Goal: Transaction & Acquisition: Purchase product/service

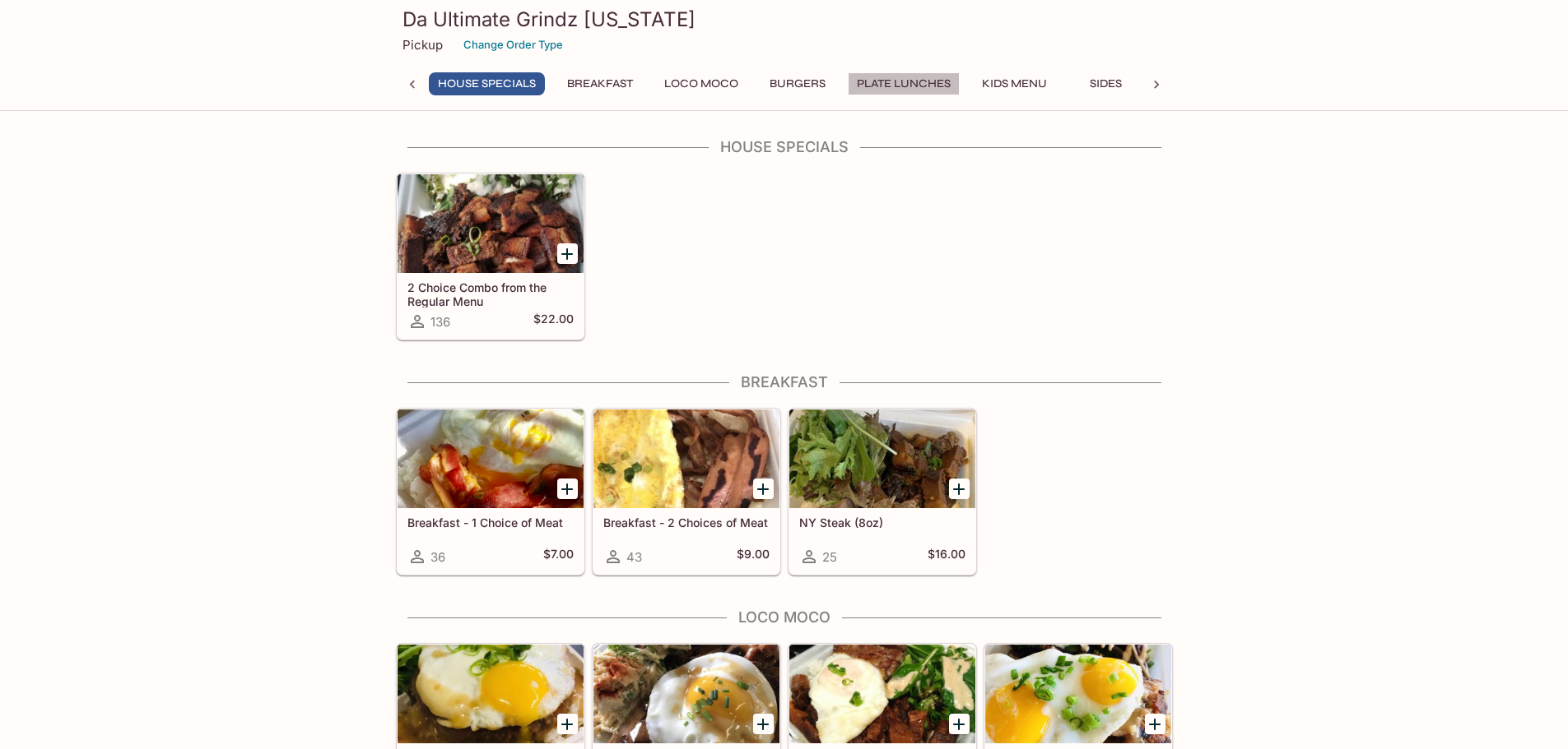
click at [928, 84] on button "Plate Lunches" at bounding box center [903, 83] width 112 height 23
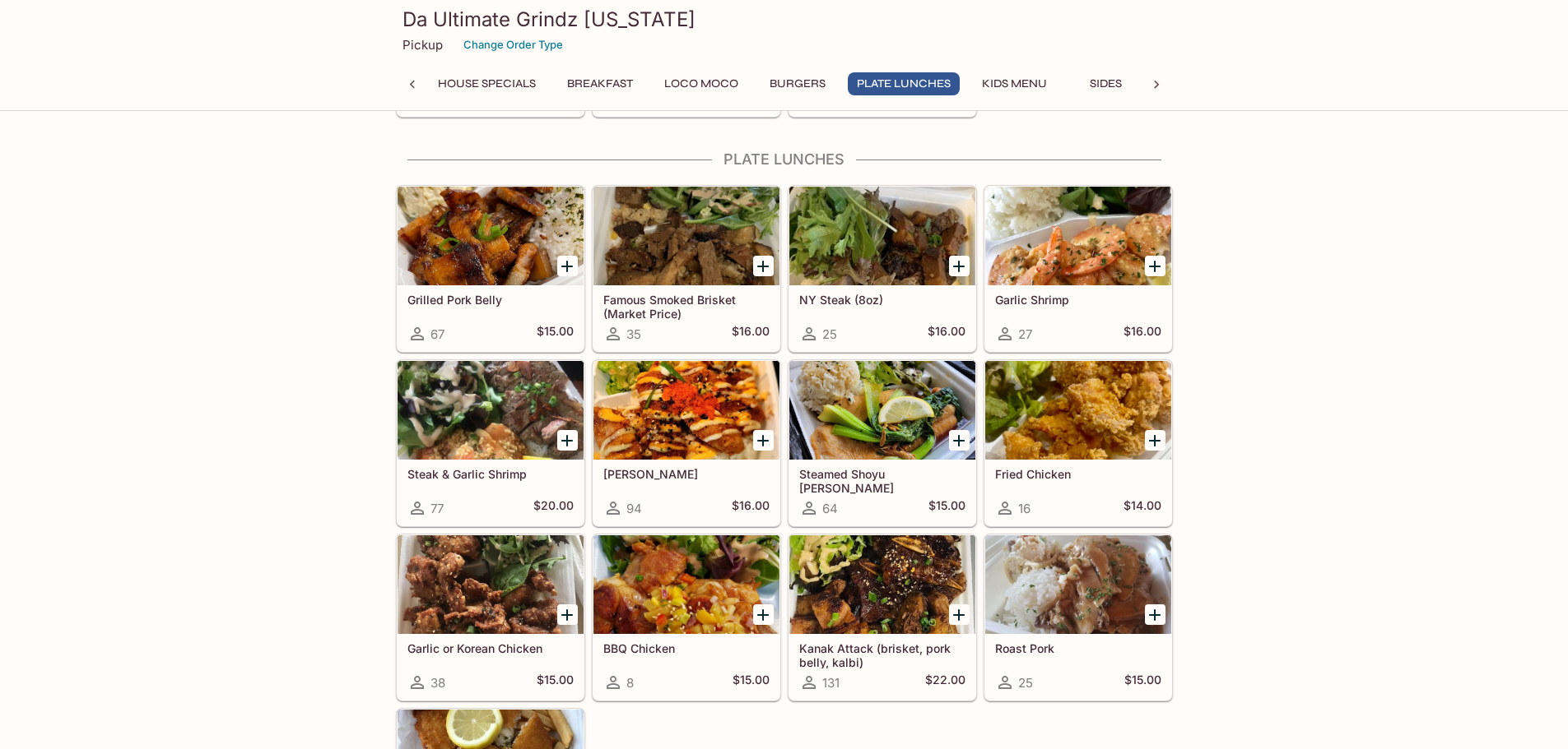
scroll to position [939, 0]
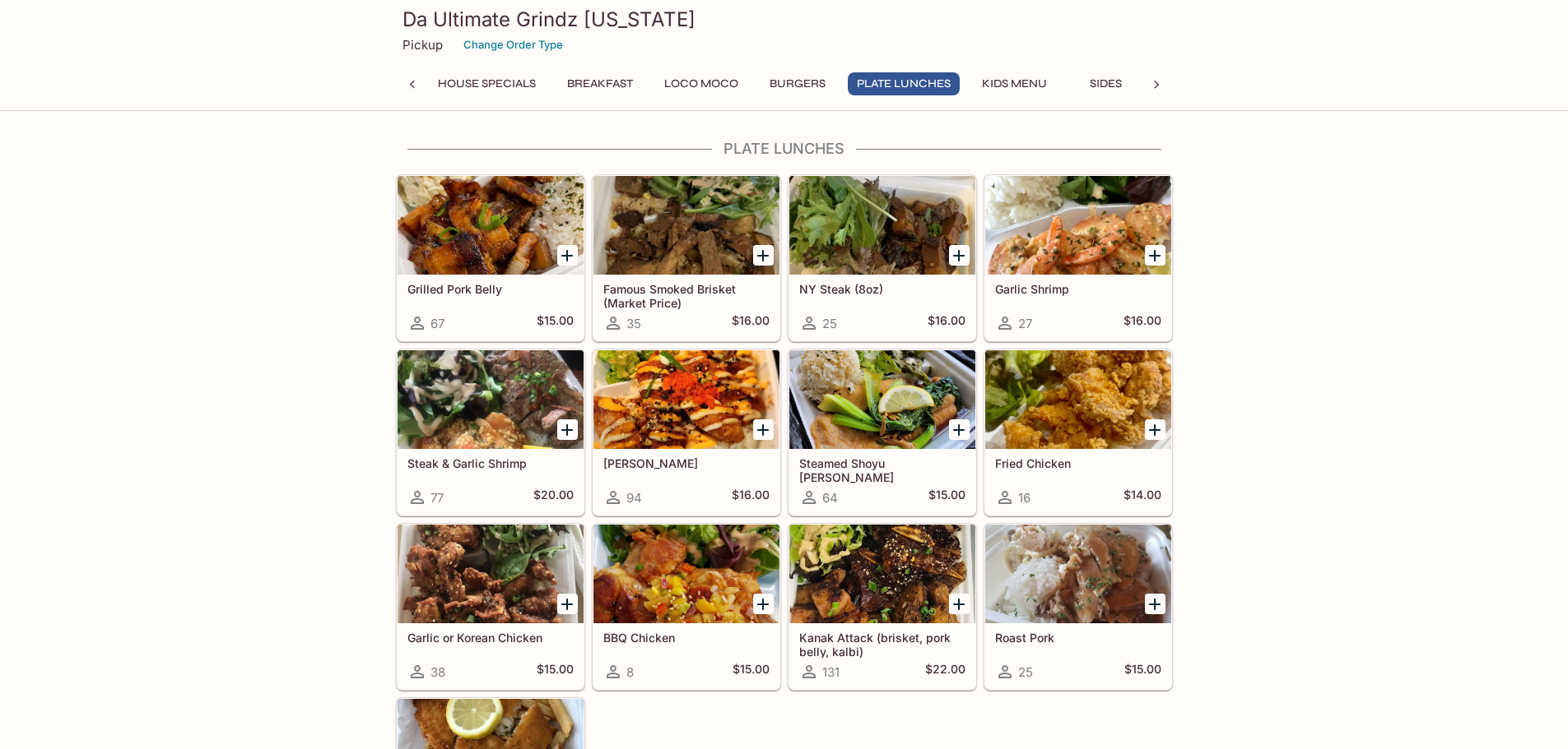
click at [728, 81] on button "Loco Moco" at bounding box center [701, 83] width 92 height 23
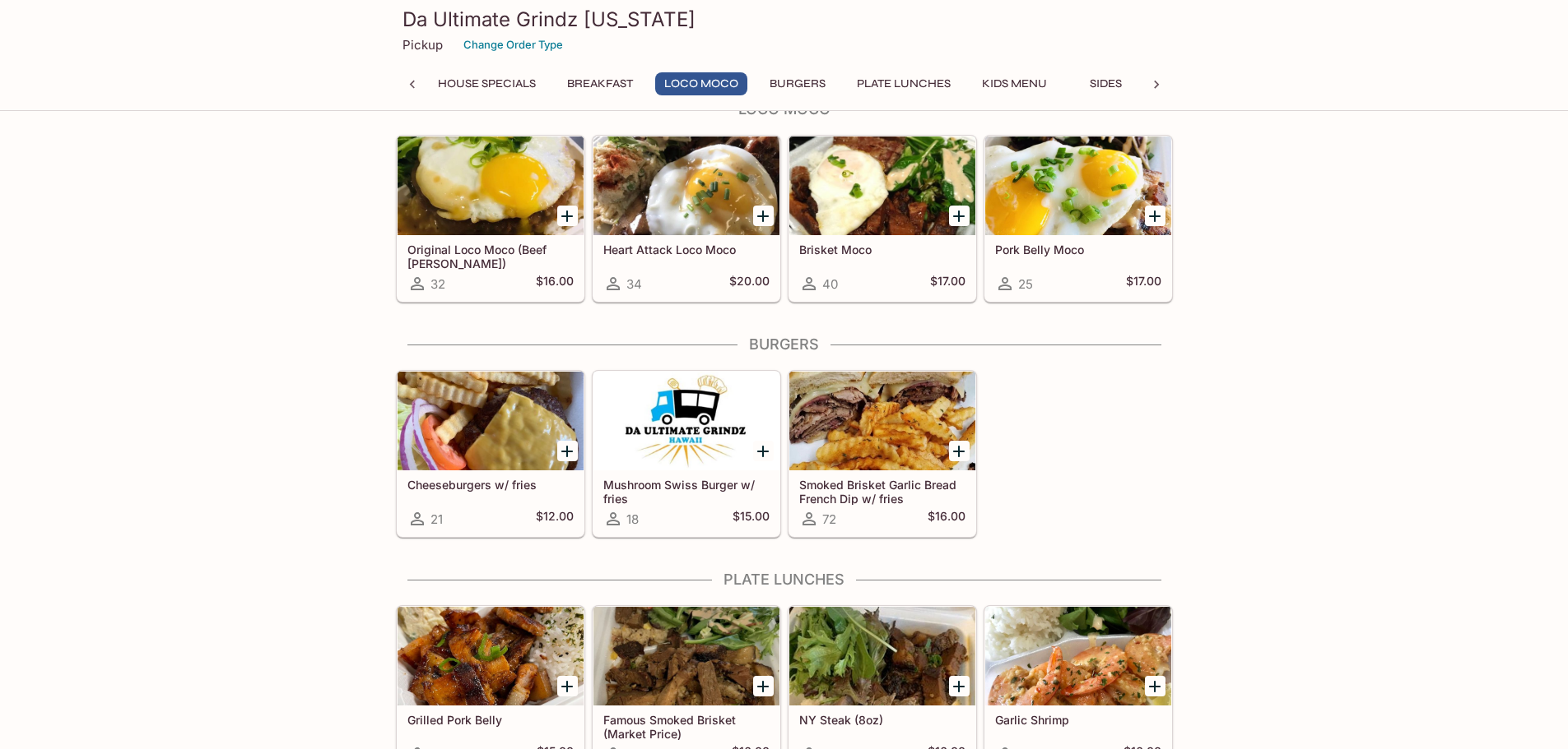
scroll to position [468, 0]
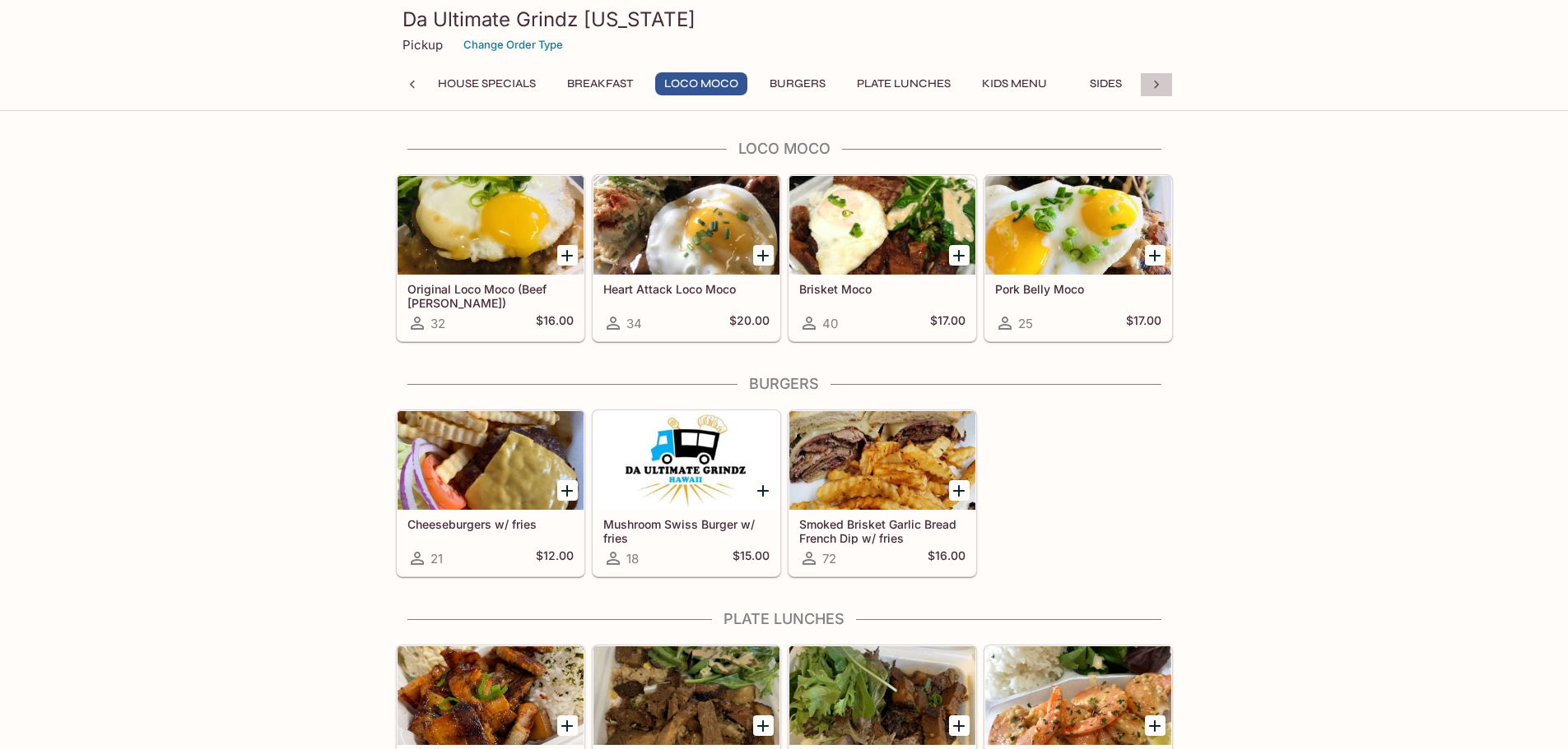
click at [1156, 84] on icon at bounding box center [1156, 85] width 5 height 8
click at [812, 81] on button "Plate Lunches" at bounding box center [813, 83] width 112 height 23
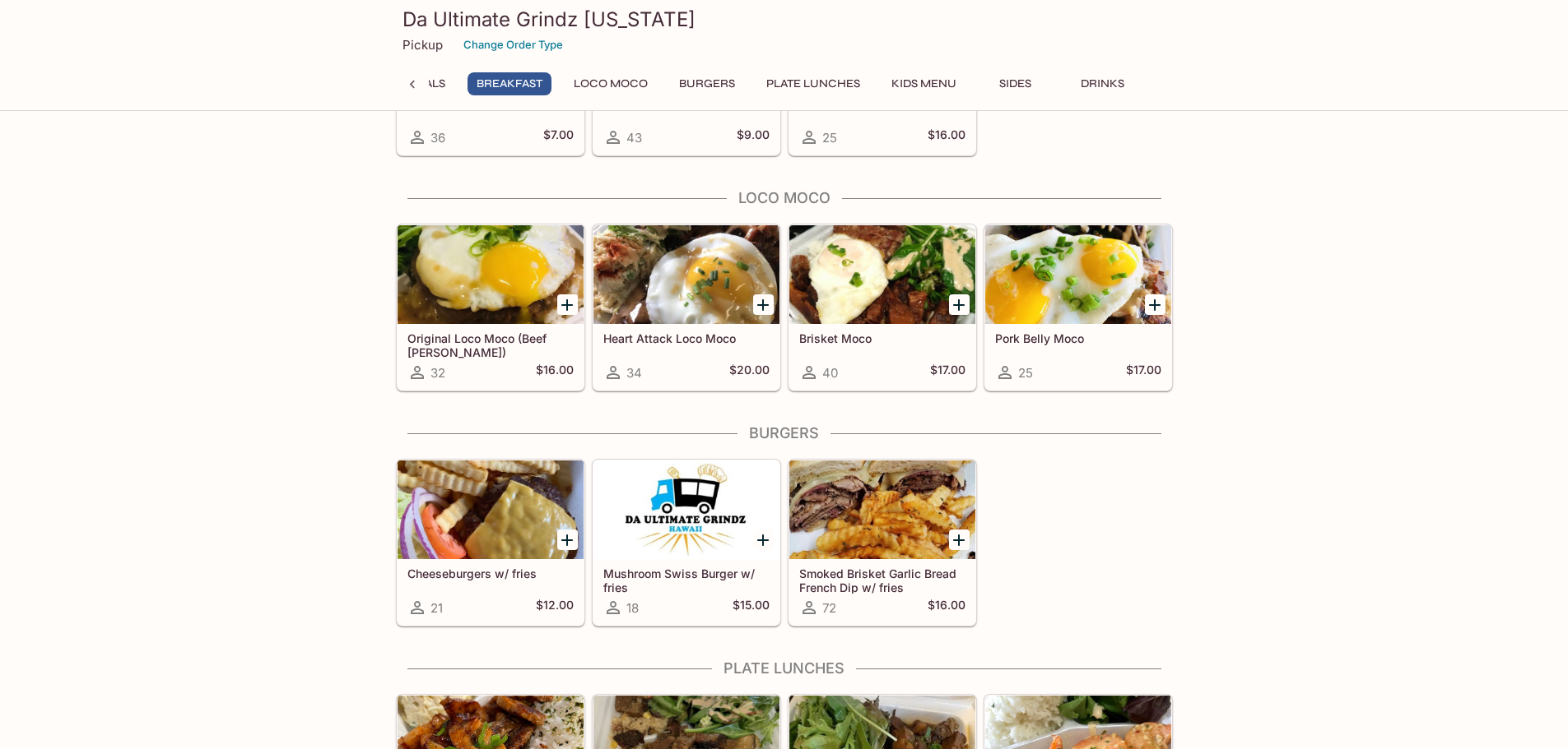
scroll to position [364, 0]
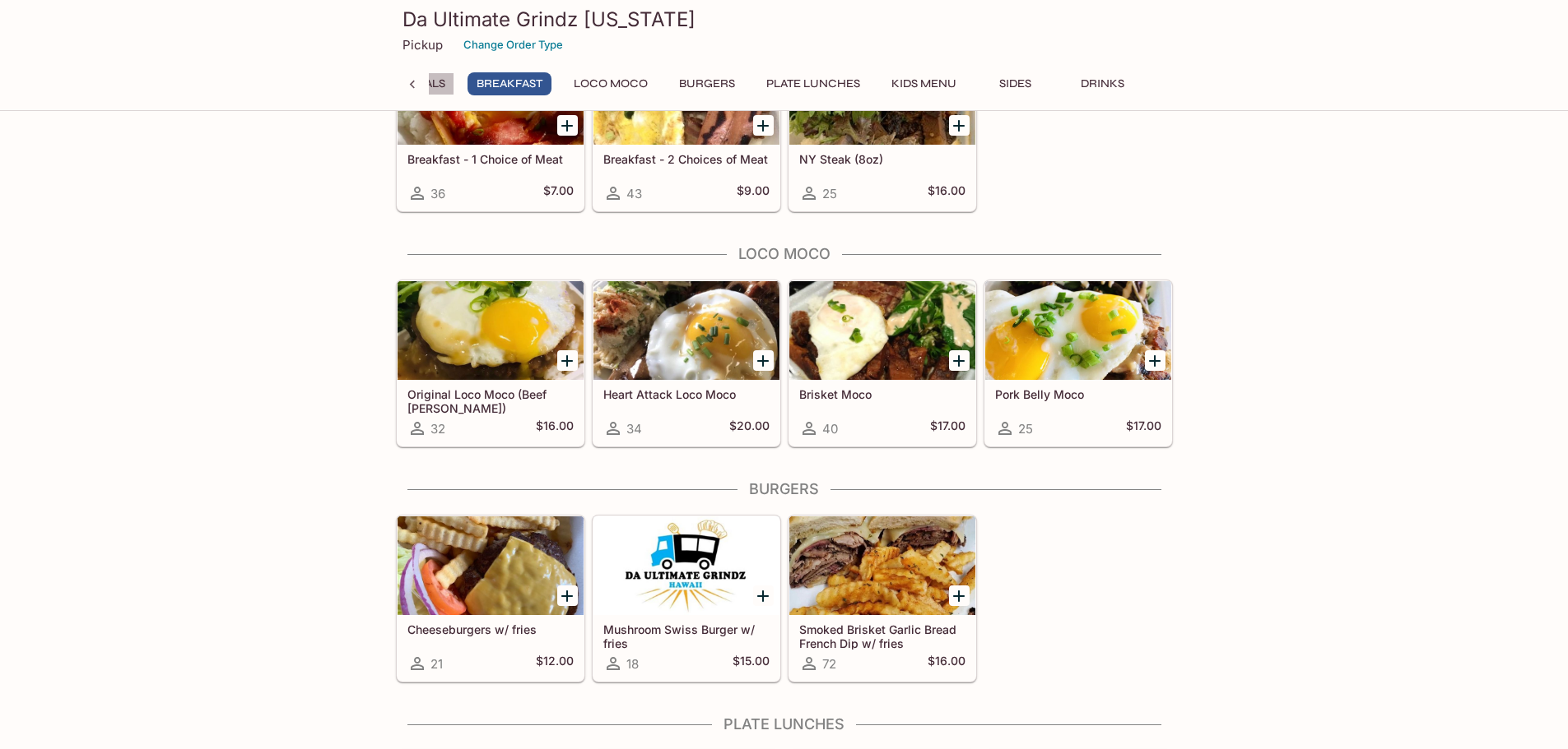
click at [435, 84] on button "House Specials" at bounding box center [395, 83] width 116 height 23
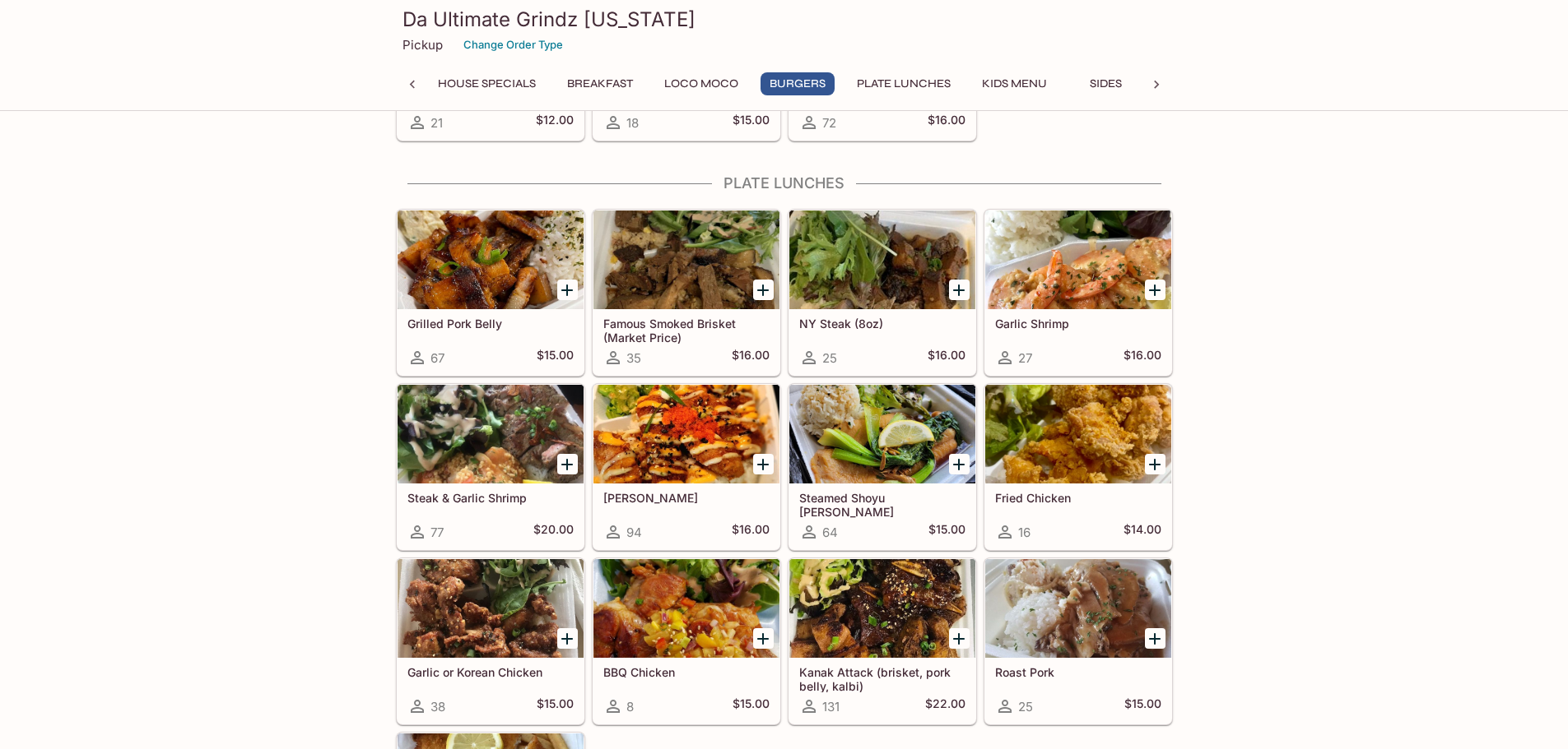
scroll to position [987, 0]
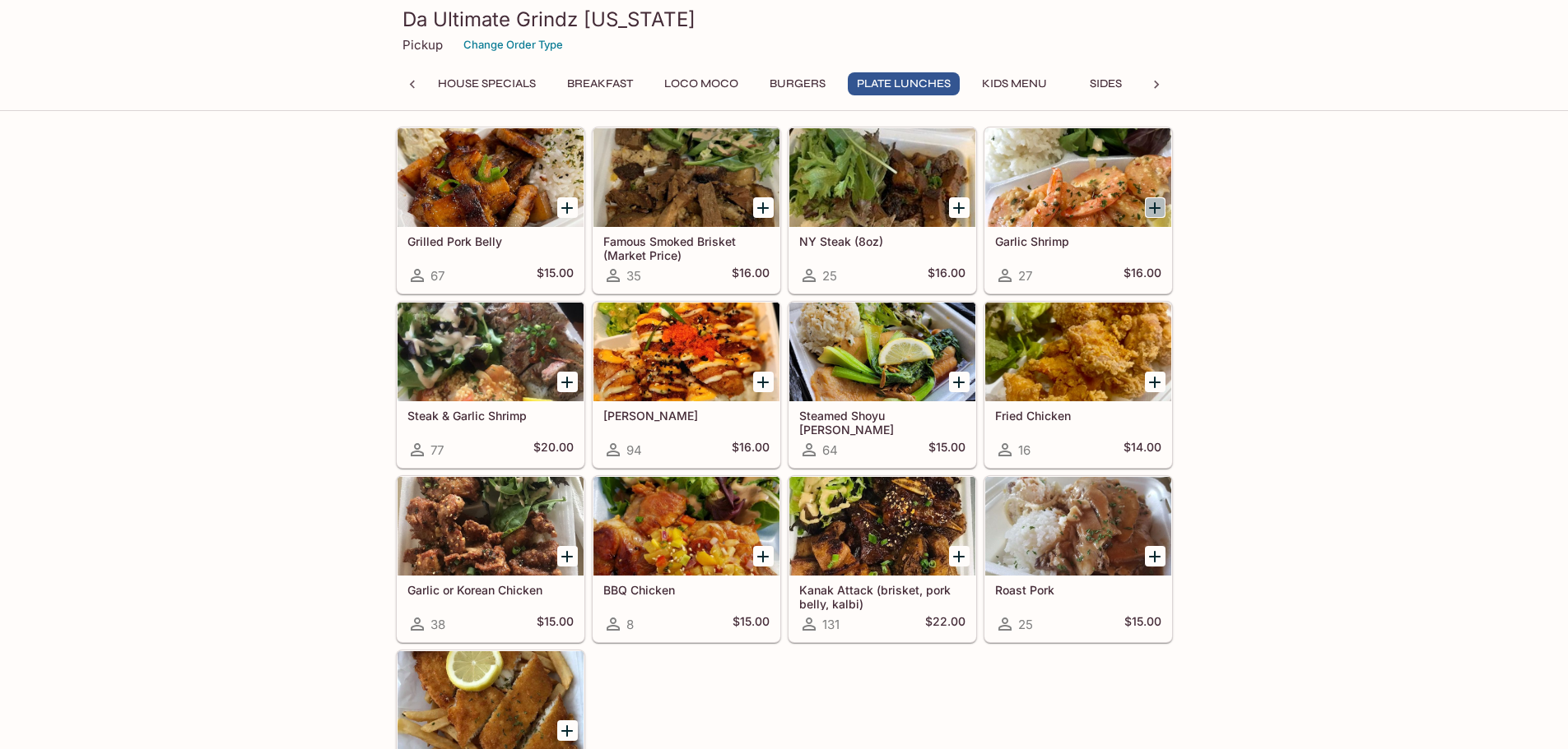
click at [1154, 205] on icon "Add Garlic Shrimp" at bounding box center [1155, 208] width 12 height 12
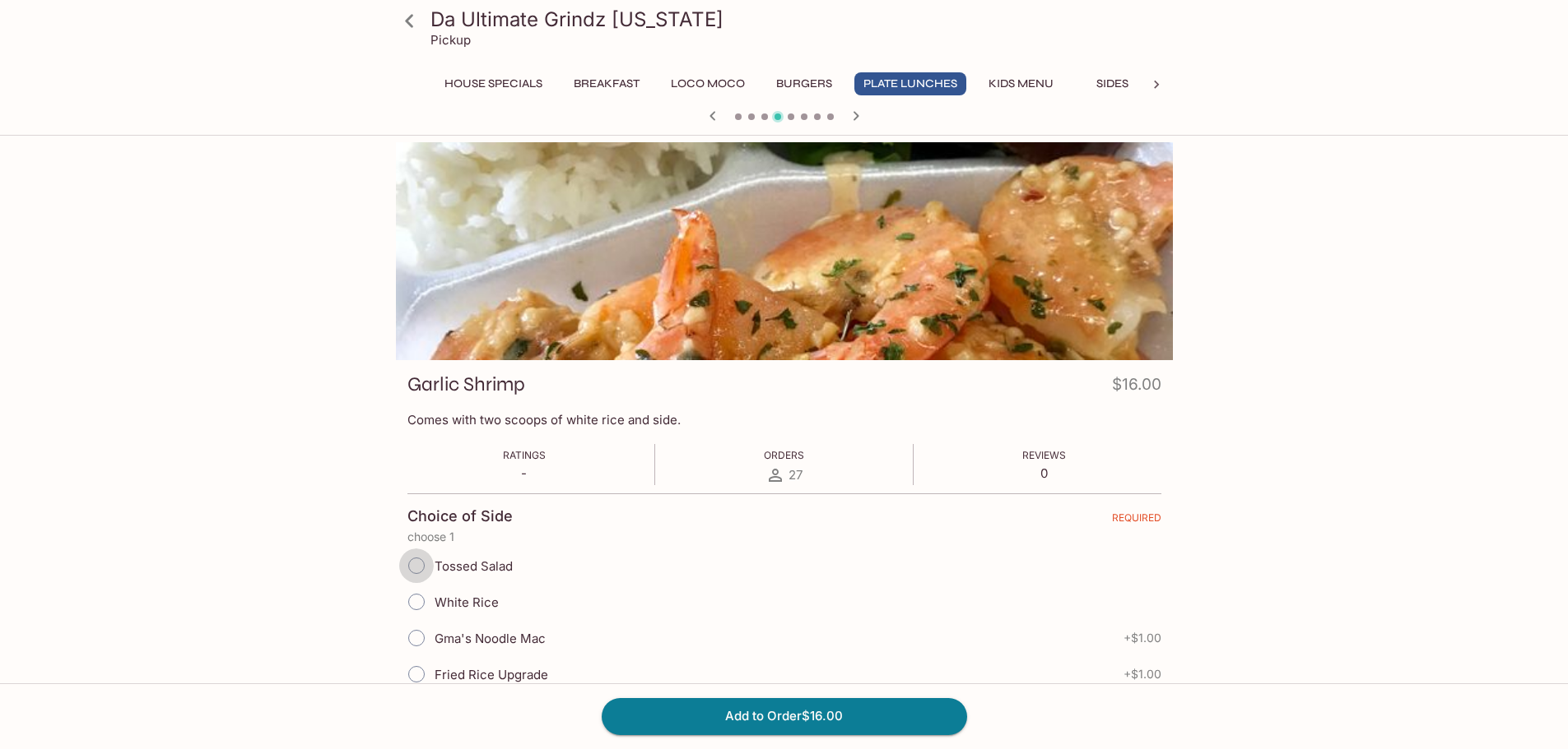
click at [418, 565] on input "Tossed Salad" at bounding box center [416, 565] width 35 height 35
radio input "true"
click at [419, 640] on input "Gma's Noodle Mac" at bounding box center [416, 637] width 35 height 35
radio input "true"
click at [414, 564] on input "Tossed Salad" at bounding box center [416, 565] width 35 height 35
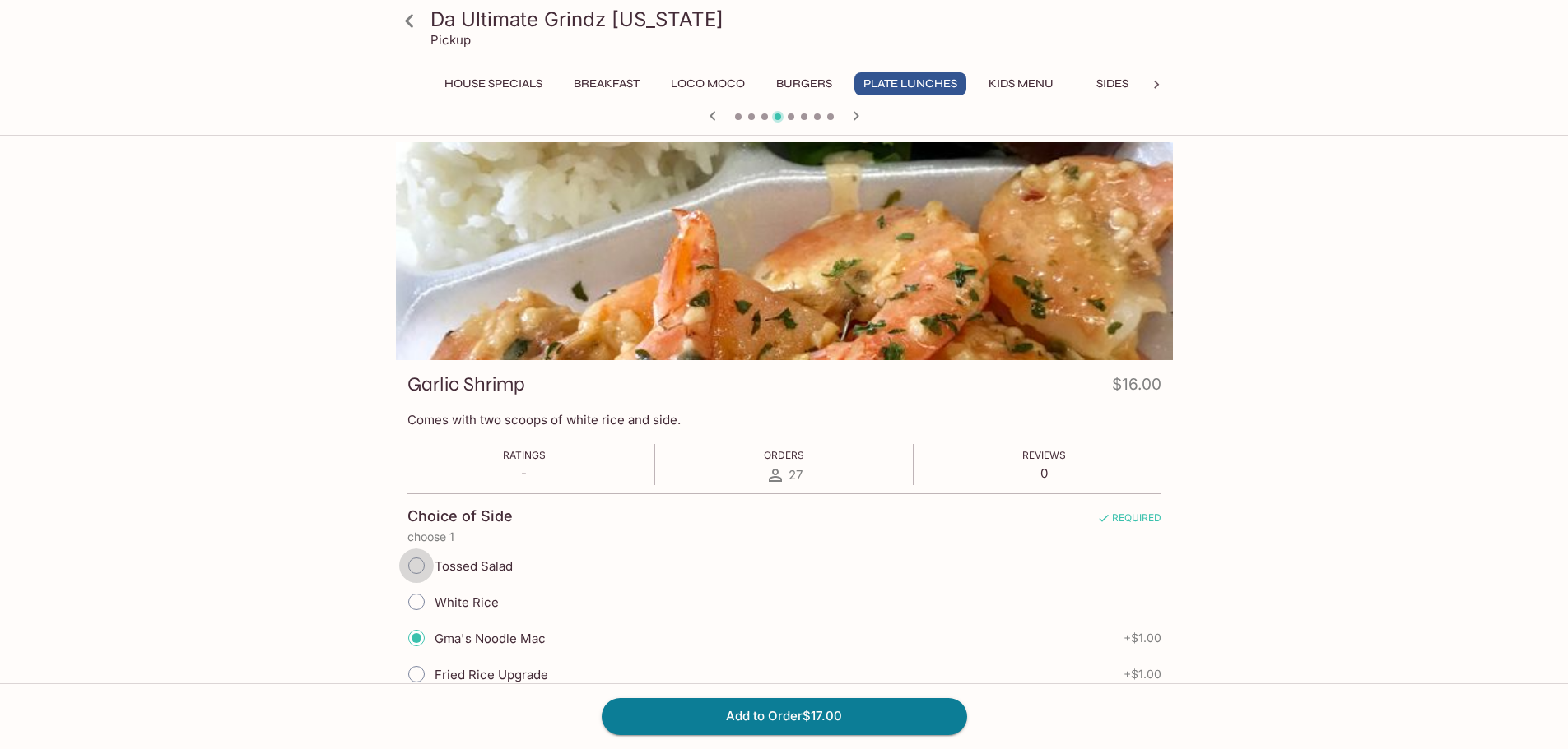
radio input "true"
drag, startPoint x: 782, startPoint y: 719, endPoint x: 789, endPoint y: 714, distance: 8.6
click at [785, 714] on button "Add to Order $16.00" at bounding box center [784, 716] width 366 height 37
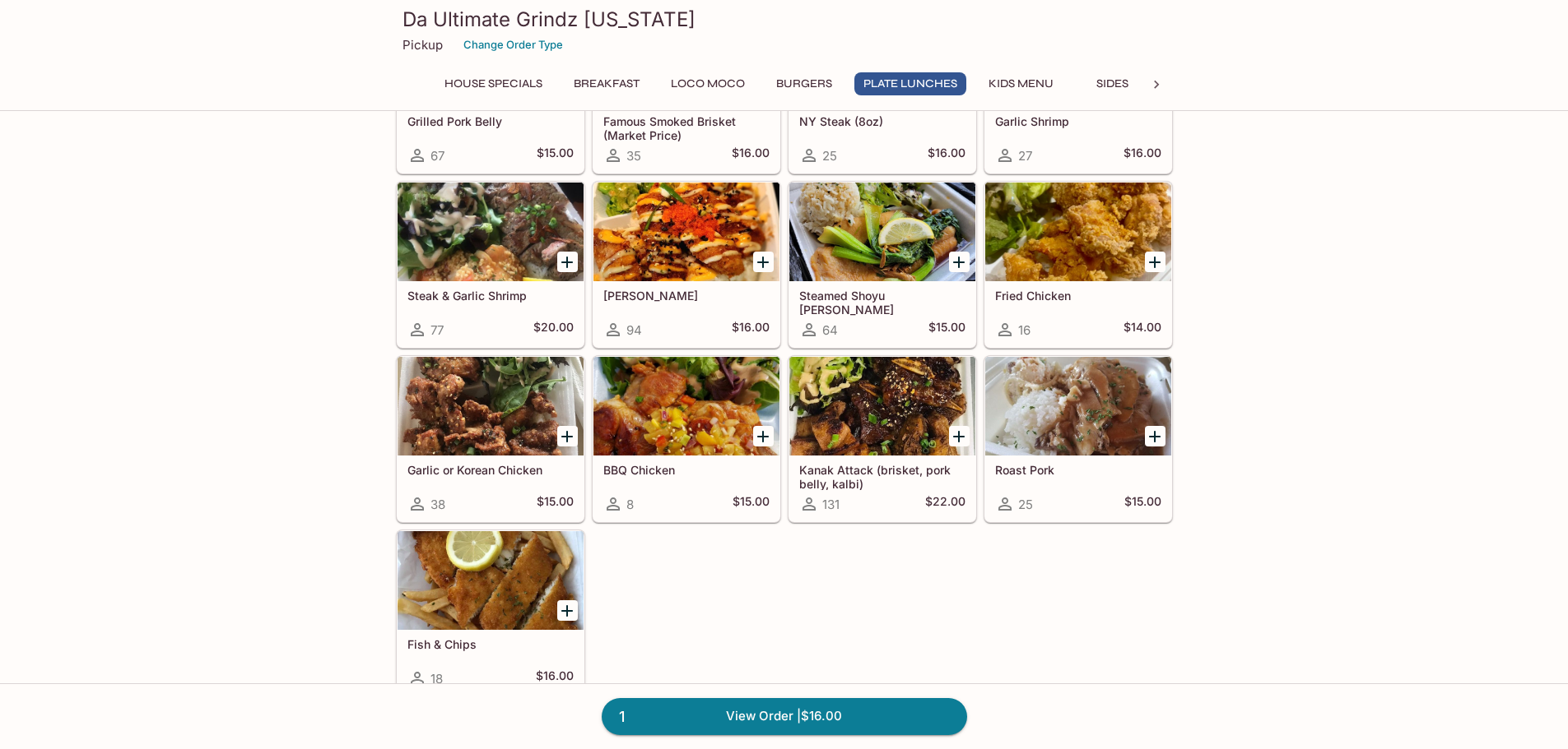
scroll to position [1151, 0]
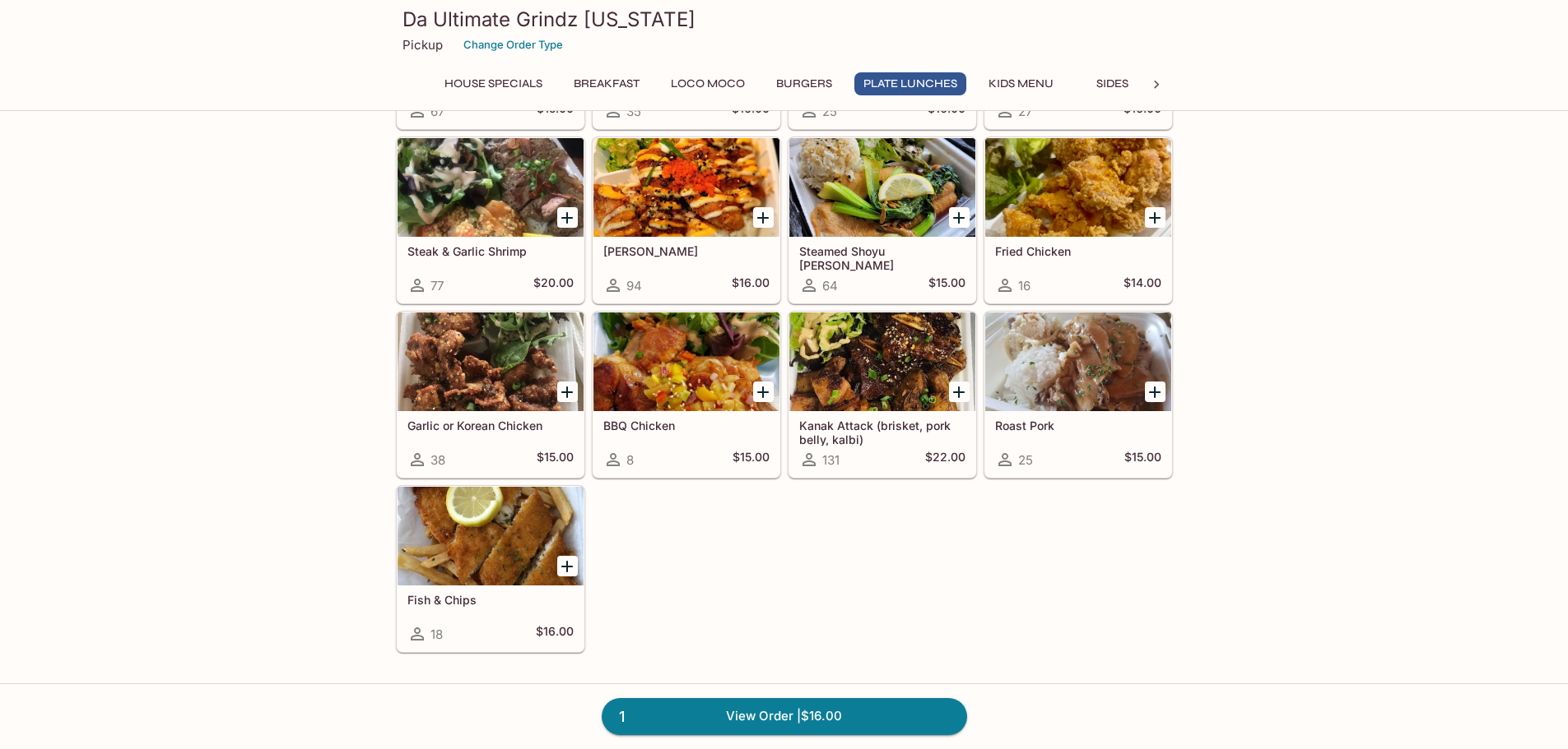
click at [959, 390] on icon "Add Kanak Attack (brisket, pork belly, kalbi)" at bounding box center [959, 392] width 12 height 12
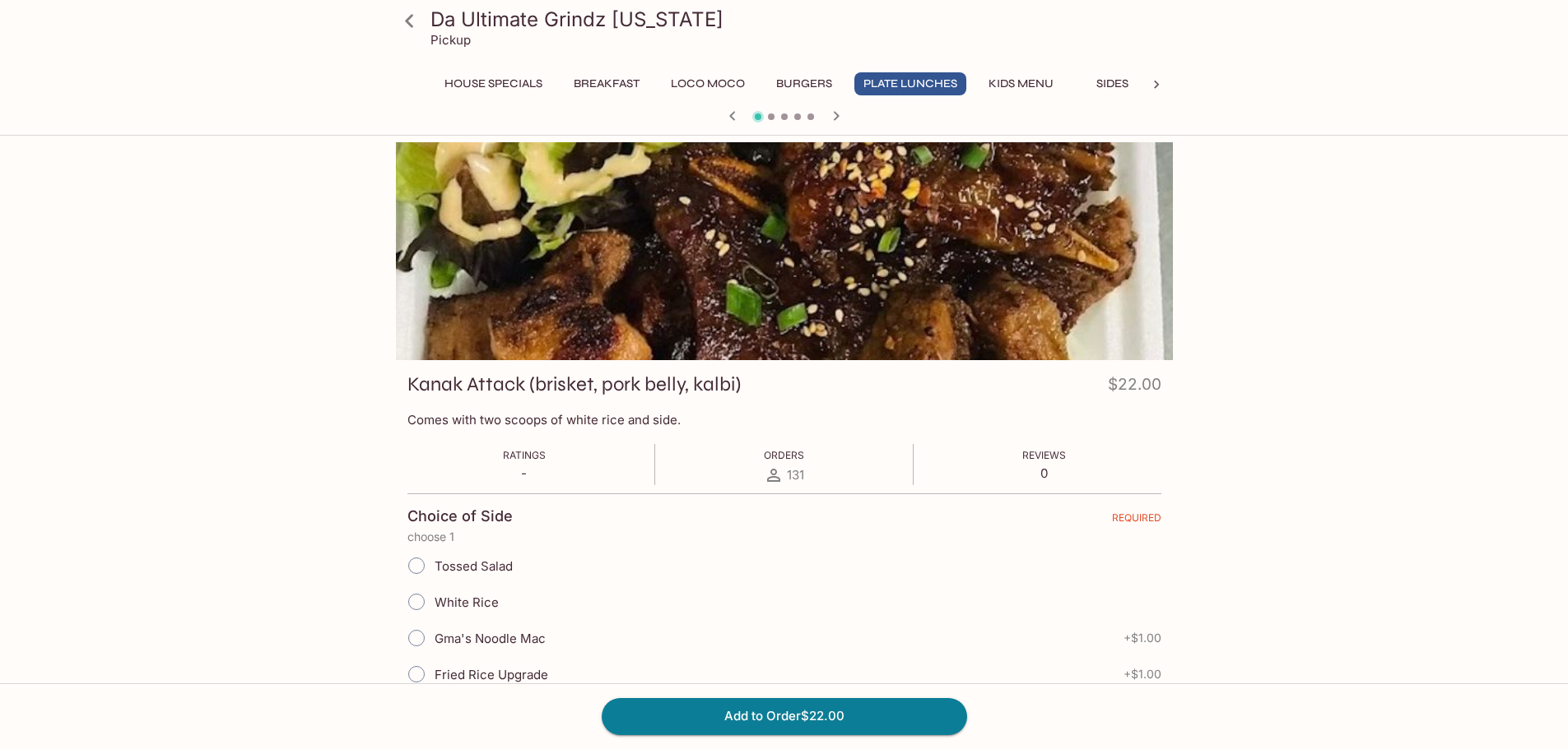
click at [414, 600] on input "White Rice" at bounding box center [416, 602] width 35 height 35
radio input "true"
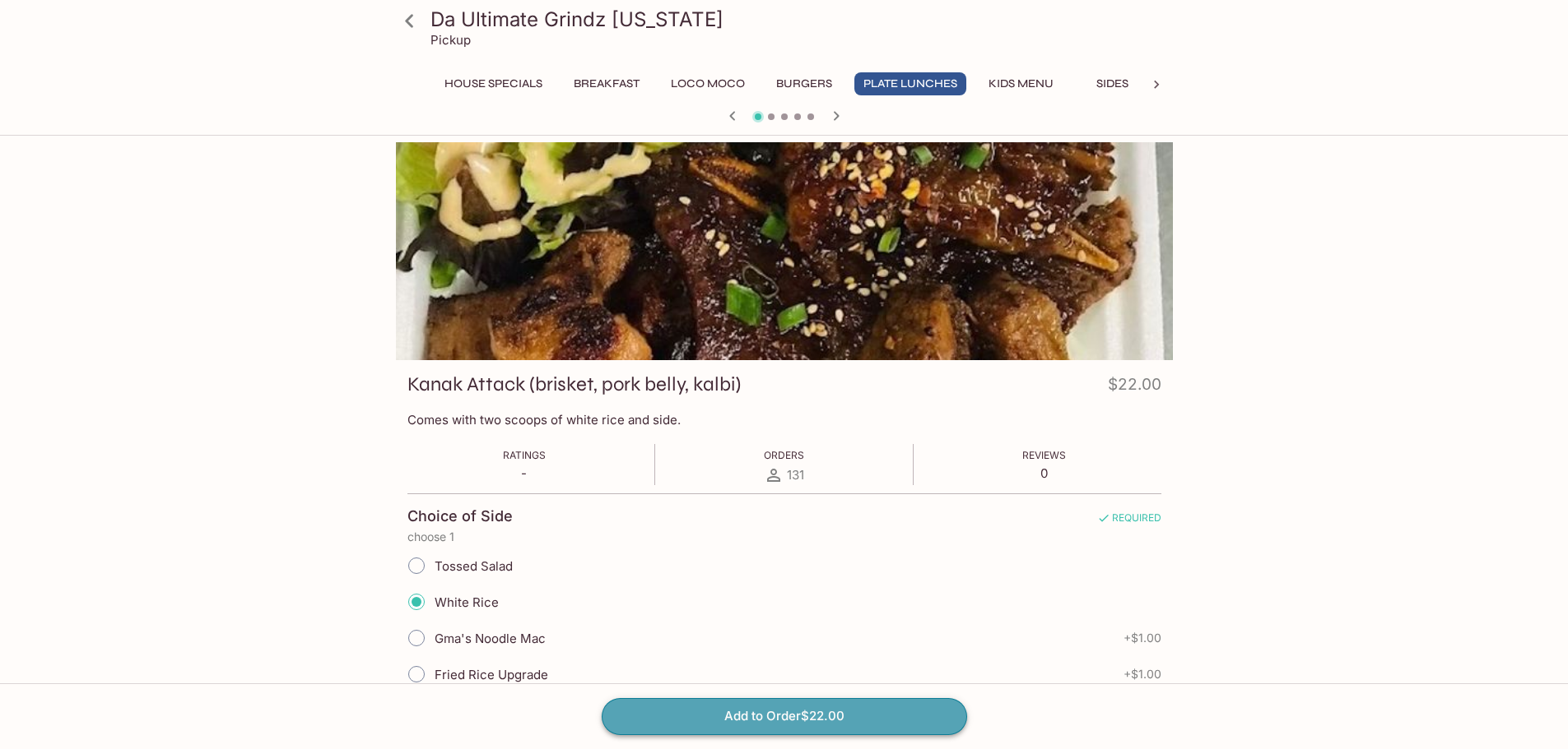
click at [769, 712] on button "Add to Order $22.00" at bounding box center [784, 716] width 366 height 37
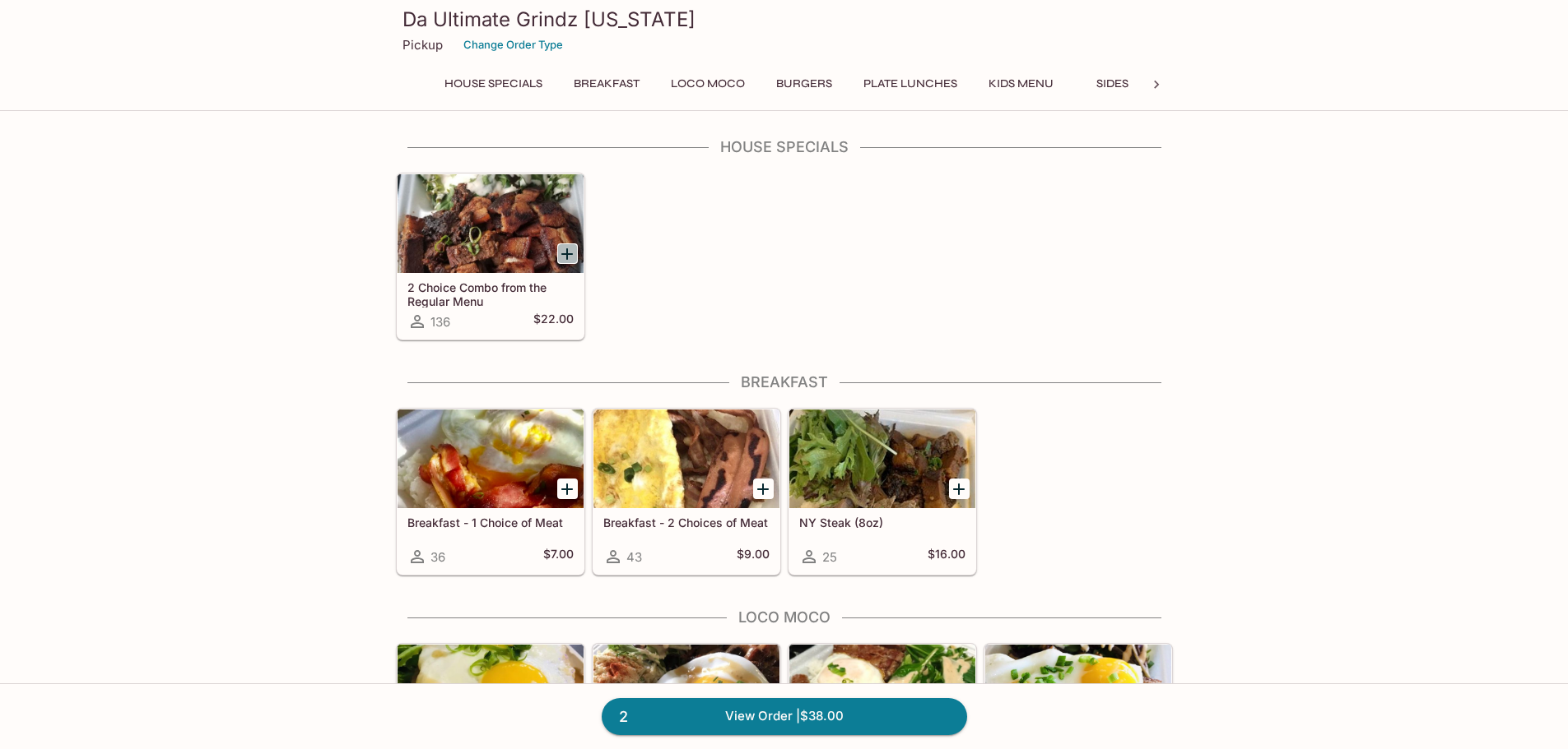
click at [571, 250] on icon "Add 2 Choice Combo from the Regular Menu" at bounding box center [566, 254] width 20 height 20
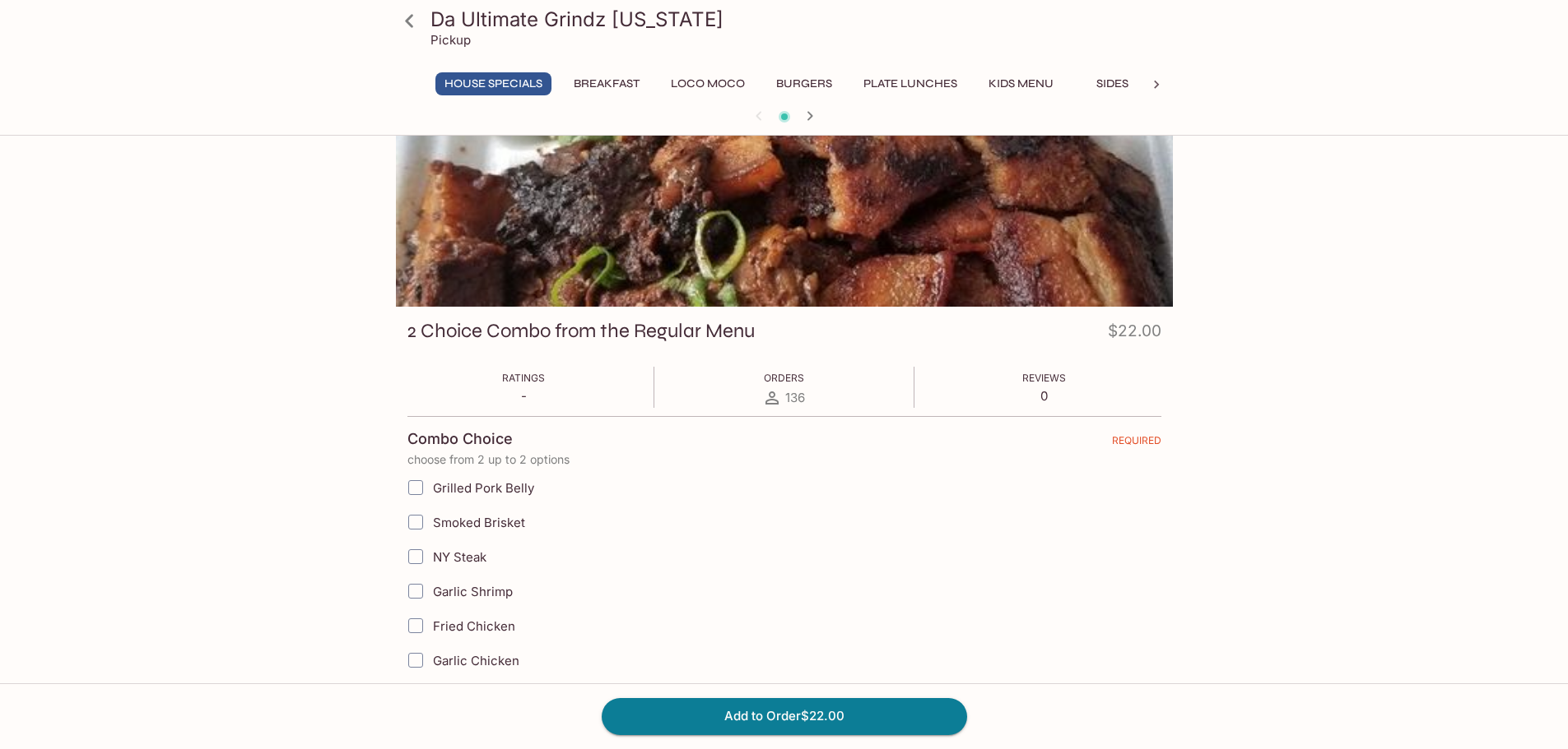
scroll to position [82, 0]
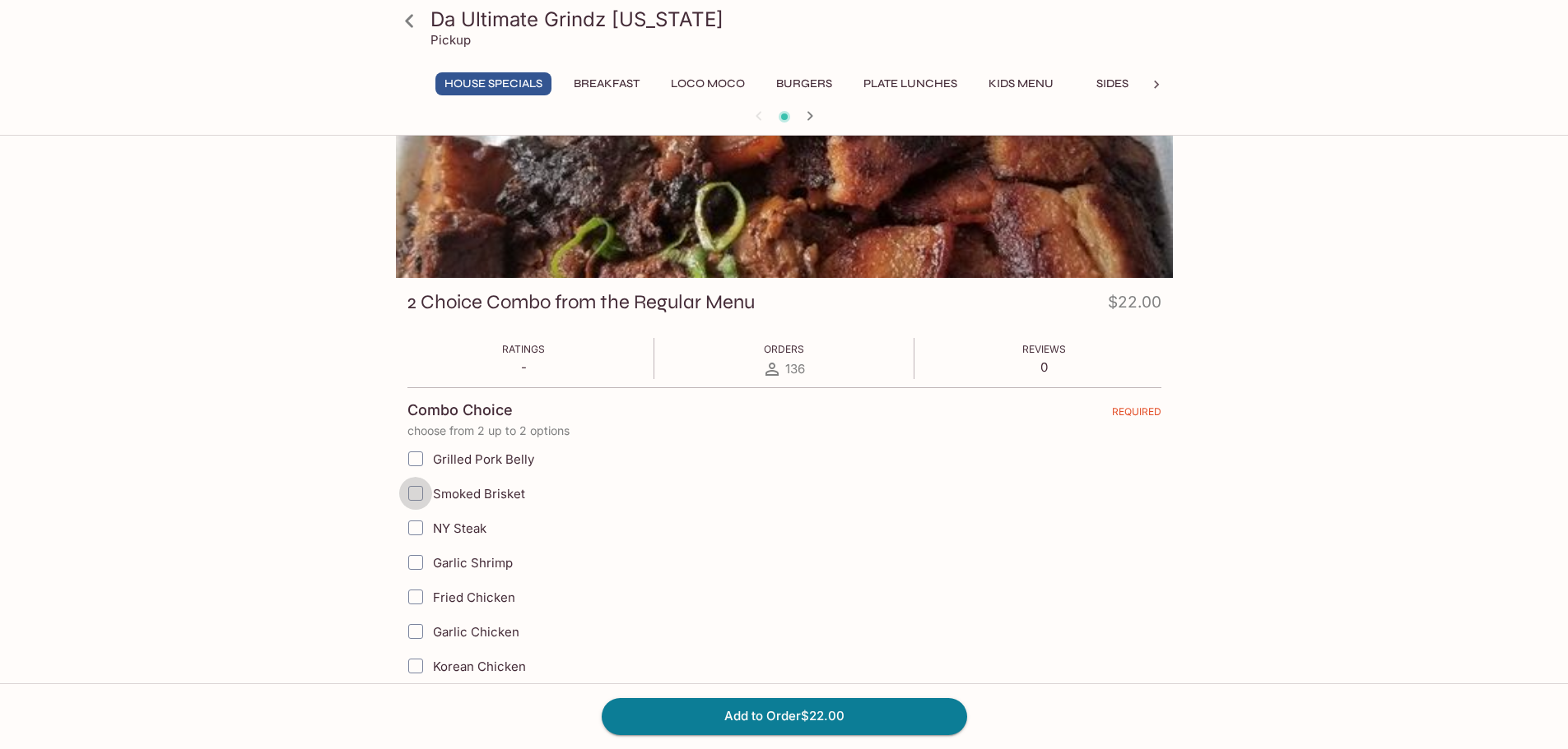
click at [415, 491] on input "Smoked Brisket" at bounding box center [415, 493] width 33 height 33
checkbox input "true"
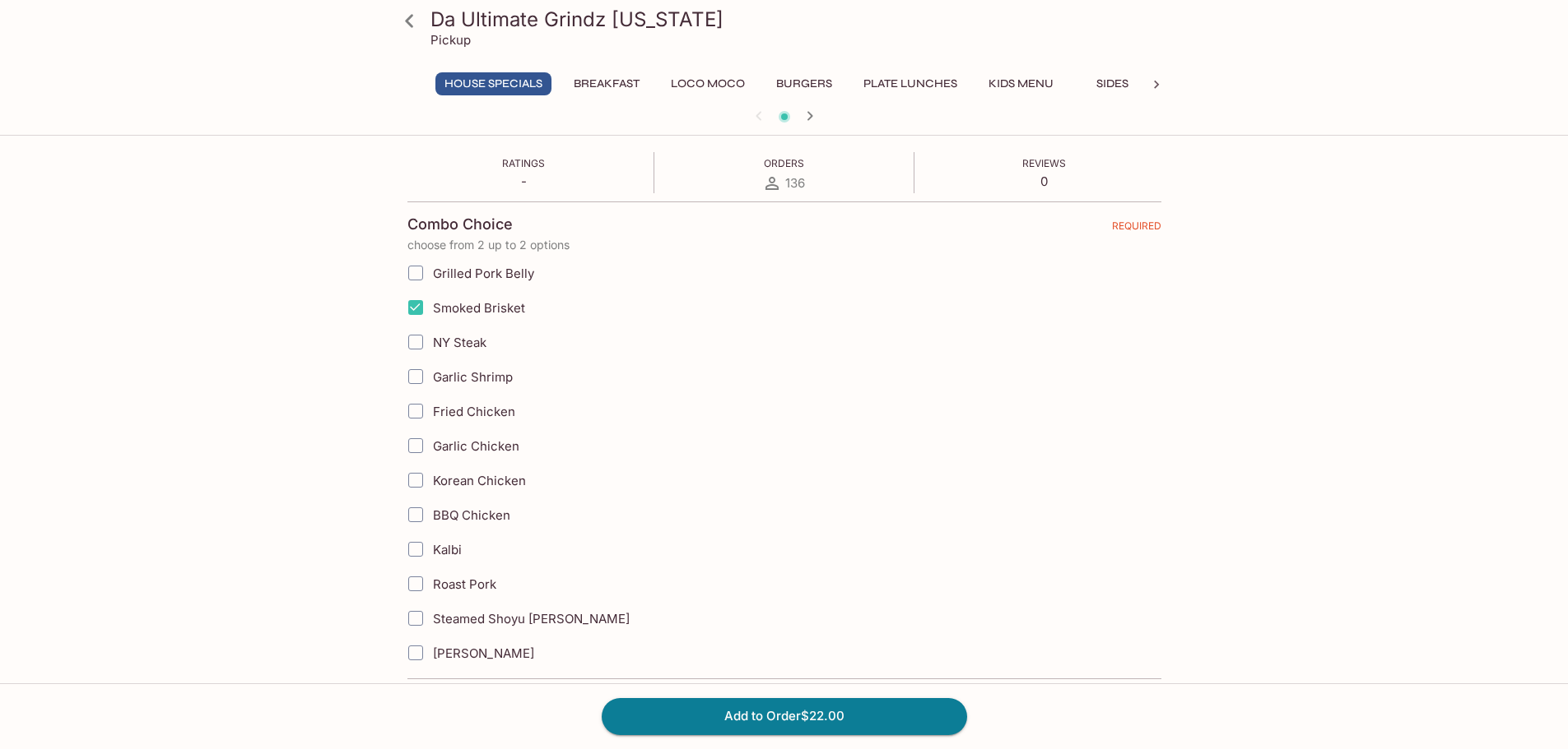
scroll to position [329, 0]
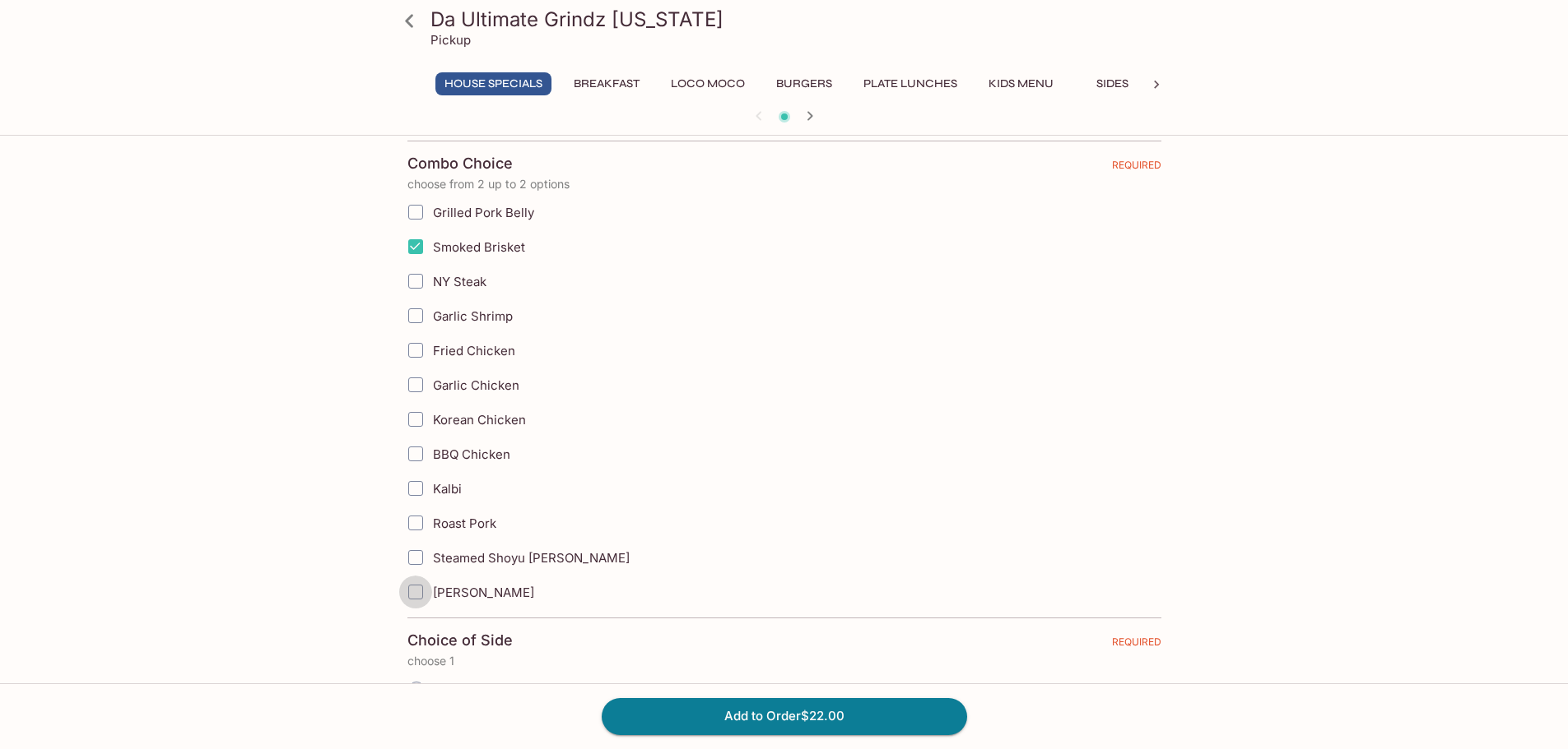
click at [418, 594] on input "[PERSON_NAME]" at bounding box center [415, 592] width 33 height 33
checkbox input "true"
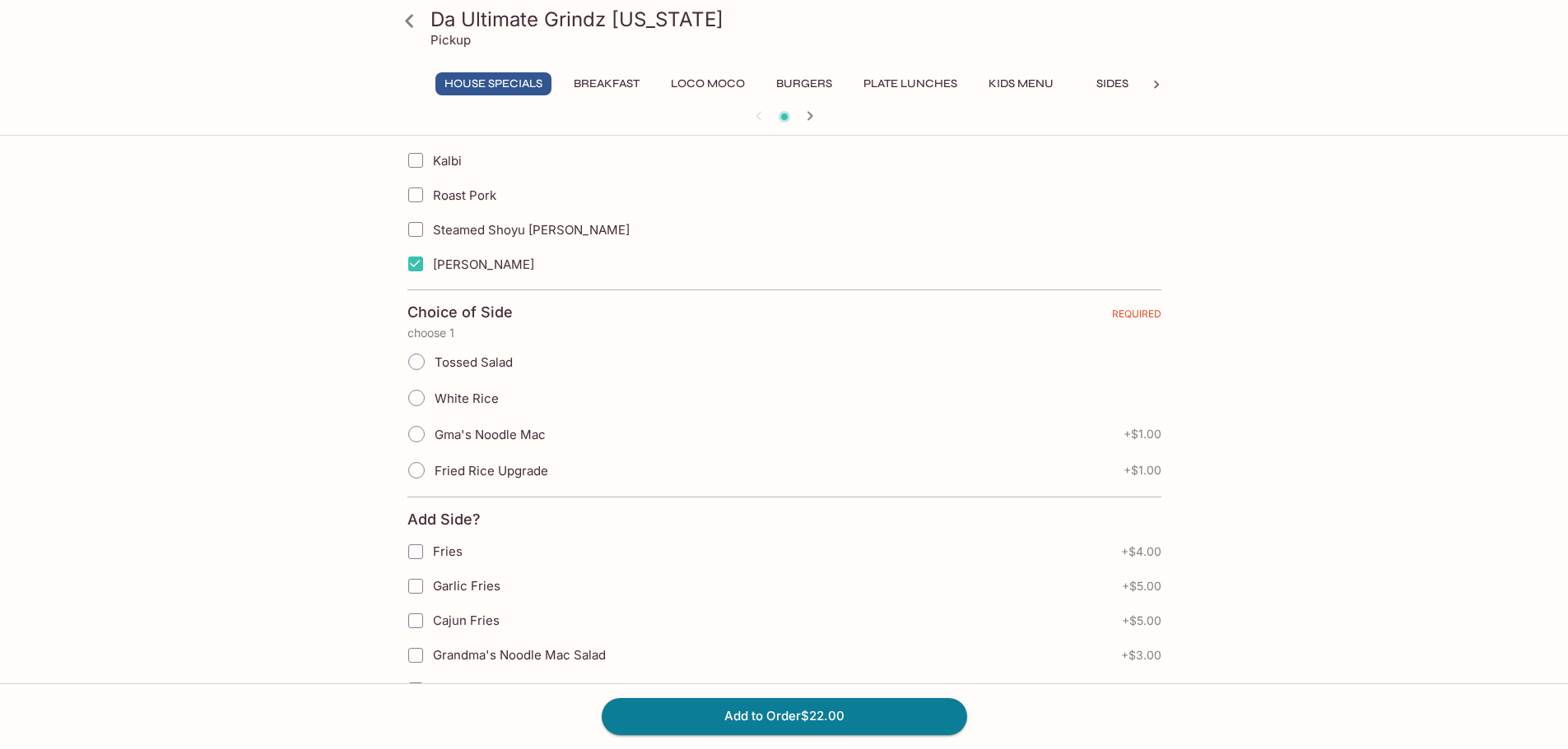
scroll to position [658, 0]
click at [411, 396] on input "White Rice" at bounding box center [416, 397] width 35 height 35
radio input "true"
click at [777, 712] on button "Add to Order $22.00" at bounding box center [784, 716] width 366 height 37
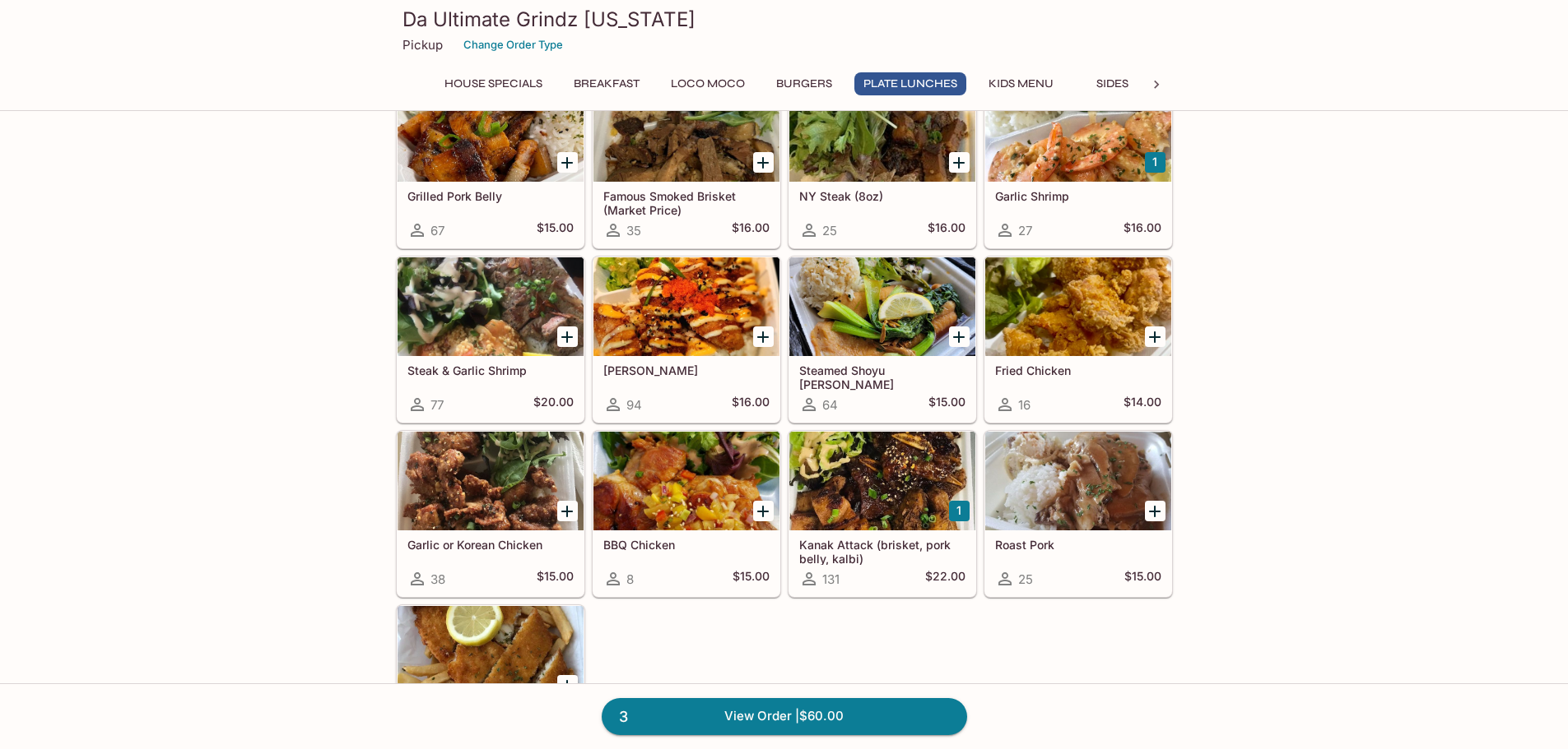
scroll to position [987, 0]
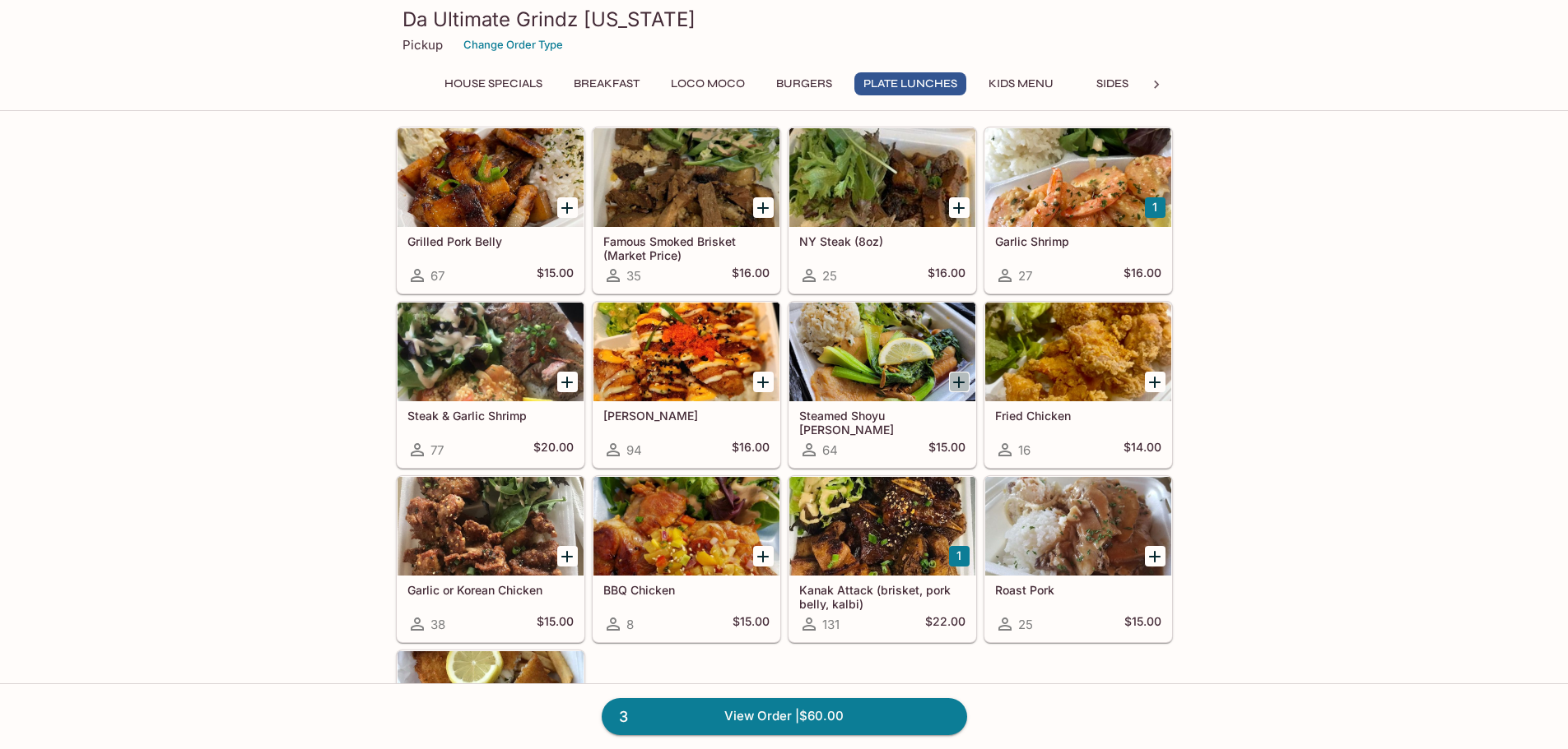
click at [962, 382] on icon "Add Steamed Shoyu Ginger Fish" at bounding box center [959, 382] width 12 height 12
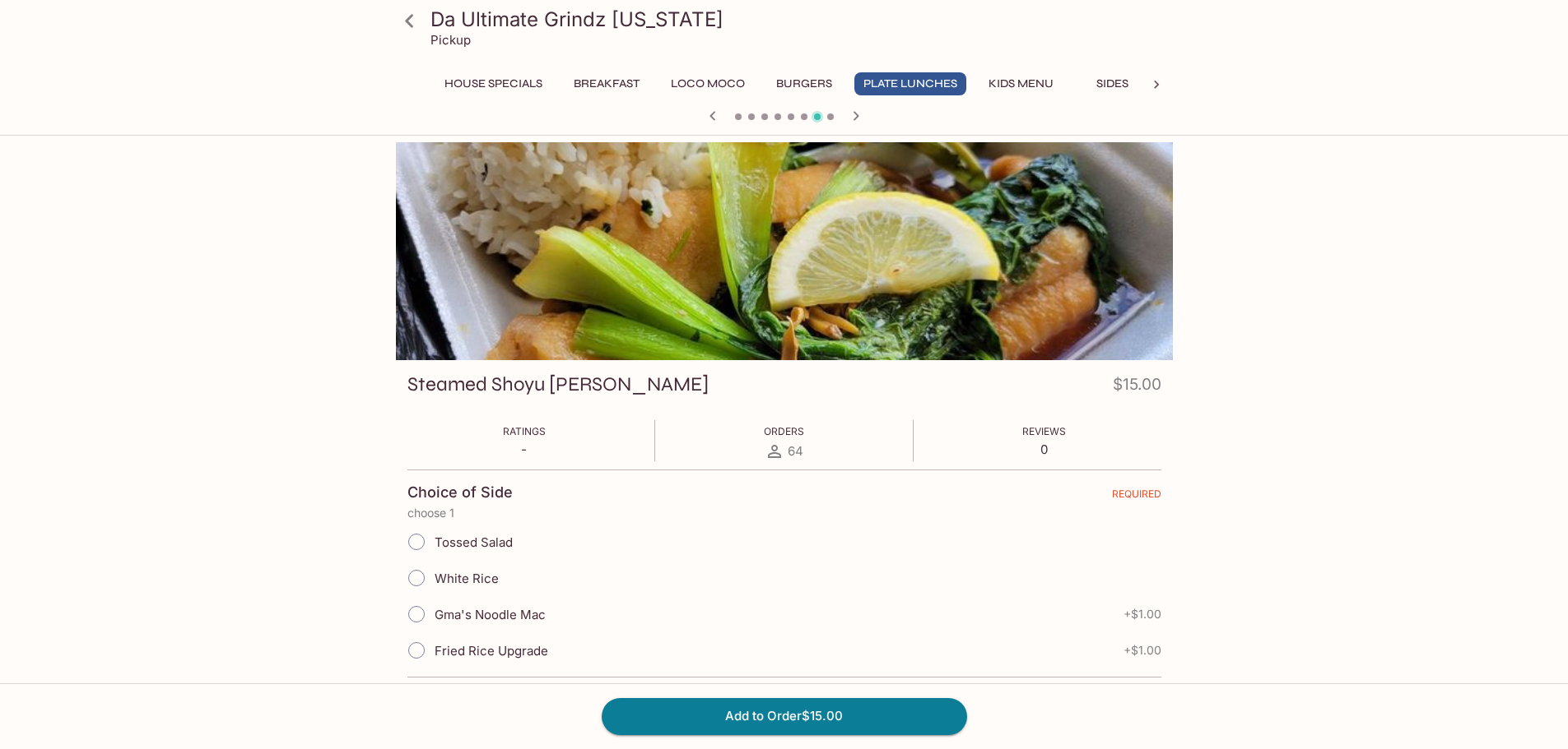
click at [412, 580] on input "White Rice" at bounding box center [416, 578] width 35 height 35
radio input "true"
click at [763, 714] on button "Add to Order $15.00" at bounding box center [784, 716] width 366 height 37
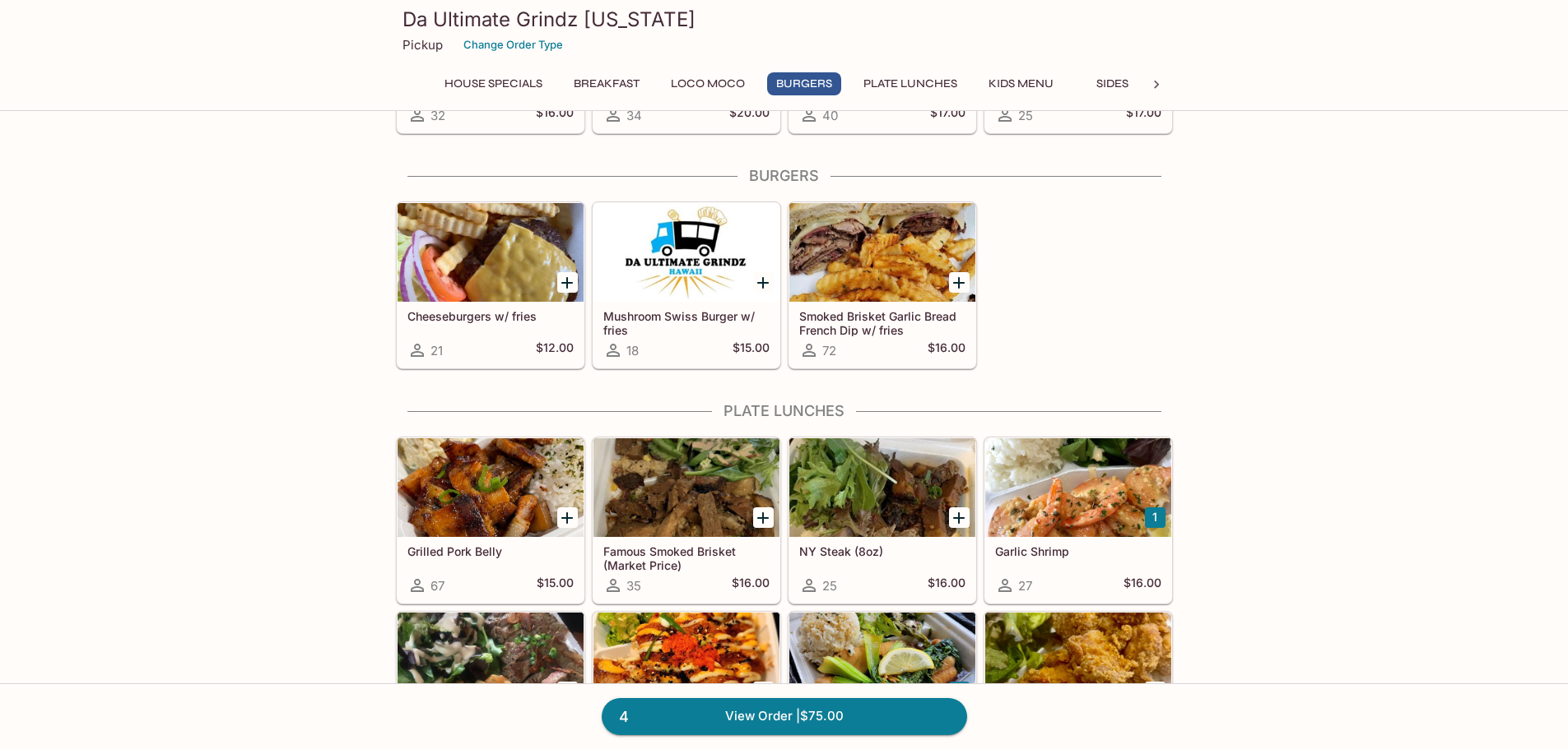
scroll to position [822, 0]
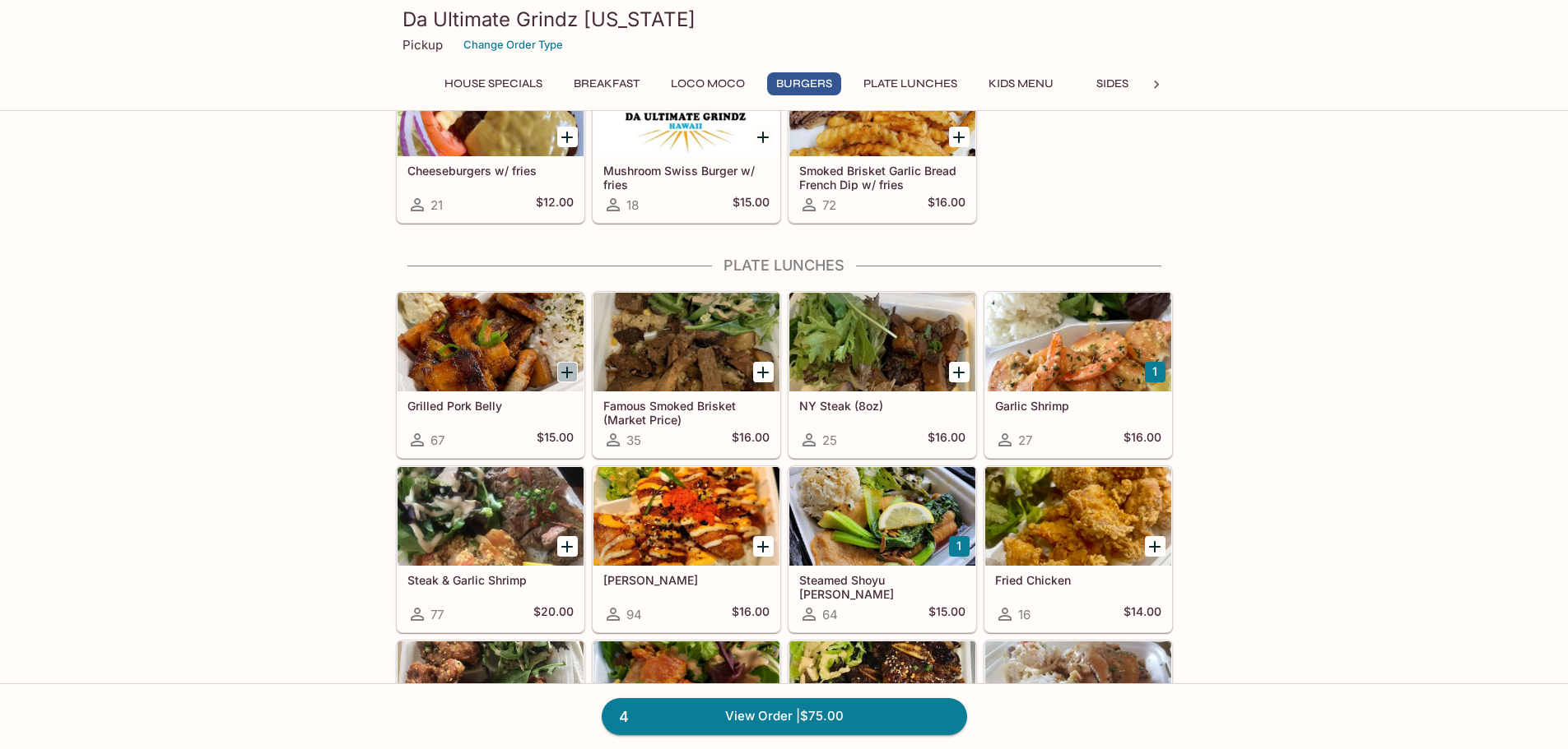
click at [563, 371] on icon "Add Grilled Pork Belly" at bounding box center [566, 373] width 20 height 20
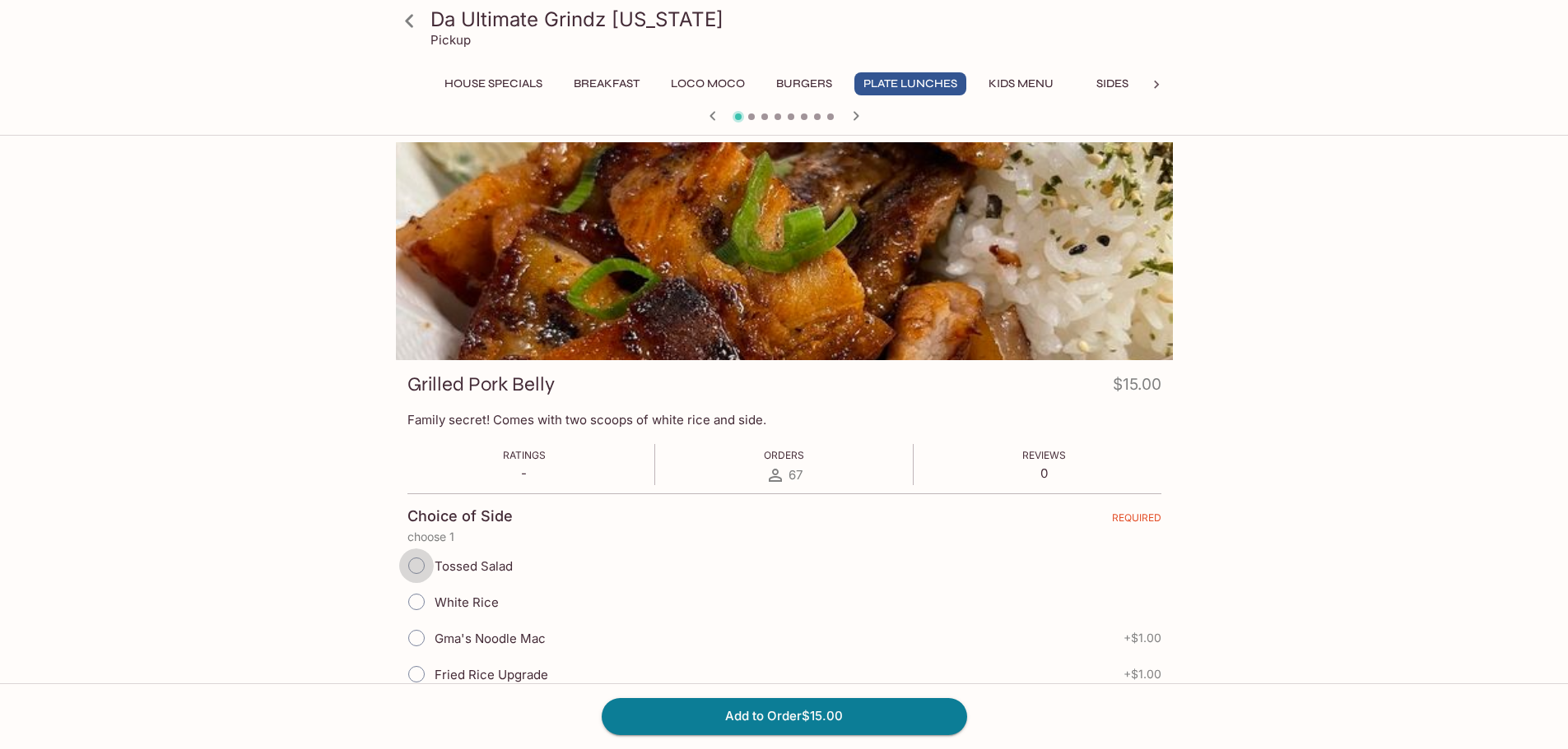
click at [414, 566] on input "Tossed Salad" at bounding box center [416, 565] width 35 height 35
radio input "true"
click at [792, 713] on button "Add to Order $15.00" at bounding box center [784, 716] width 366 height 37
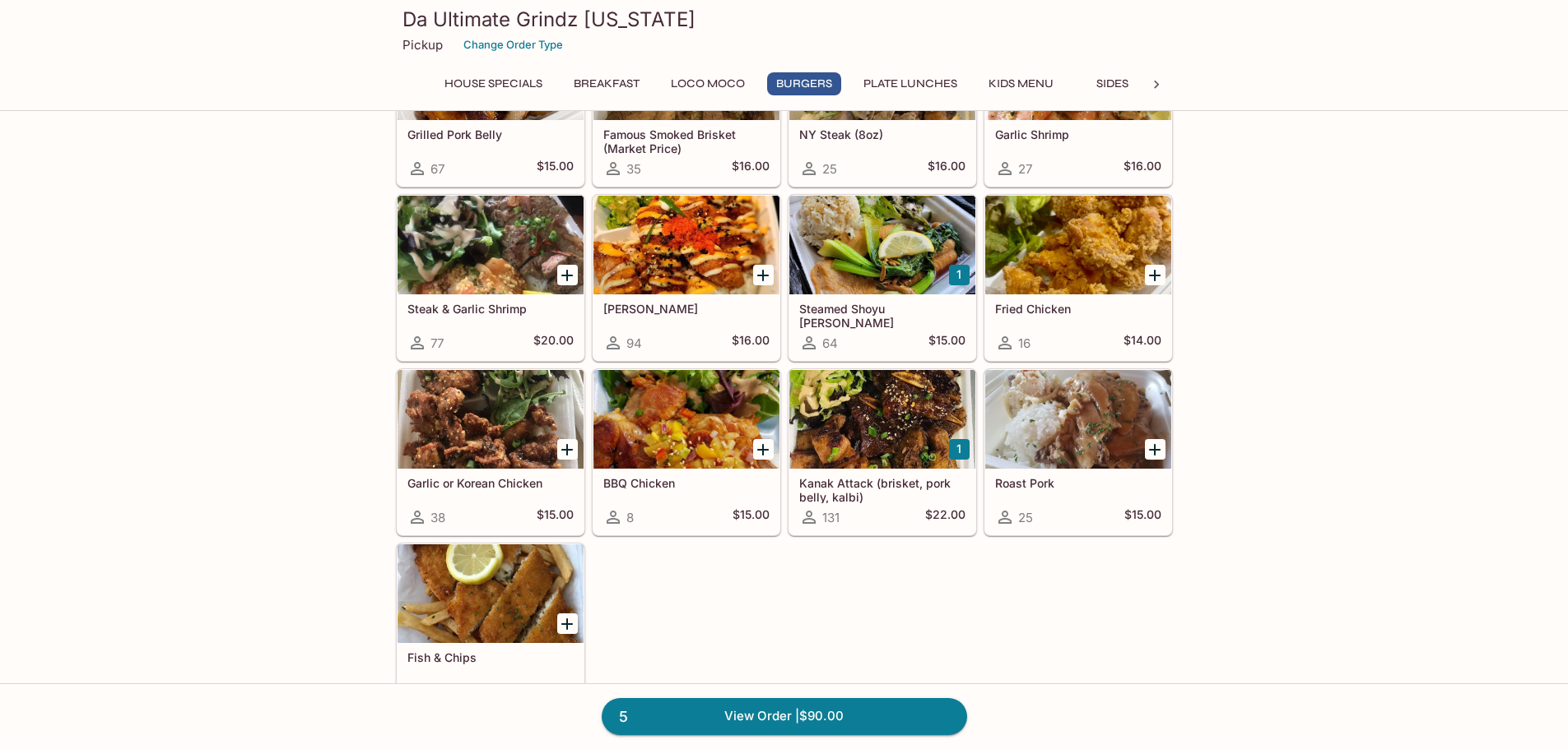
scroll to position [1151, 0]
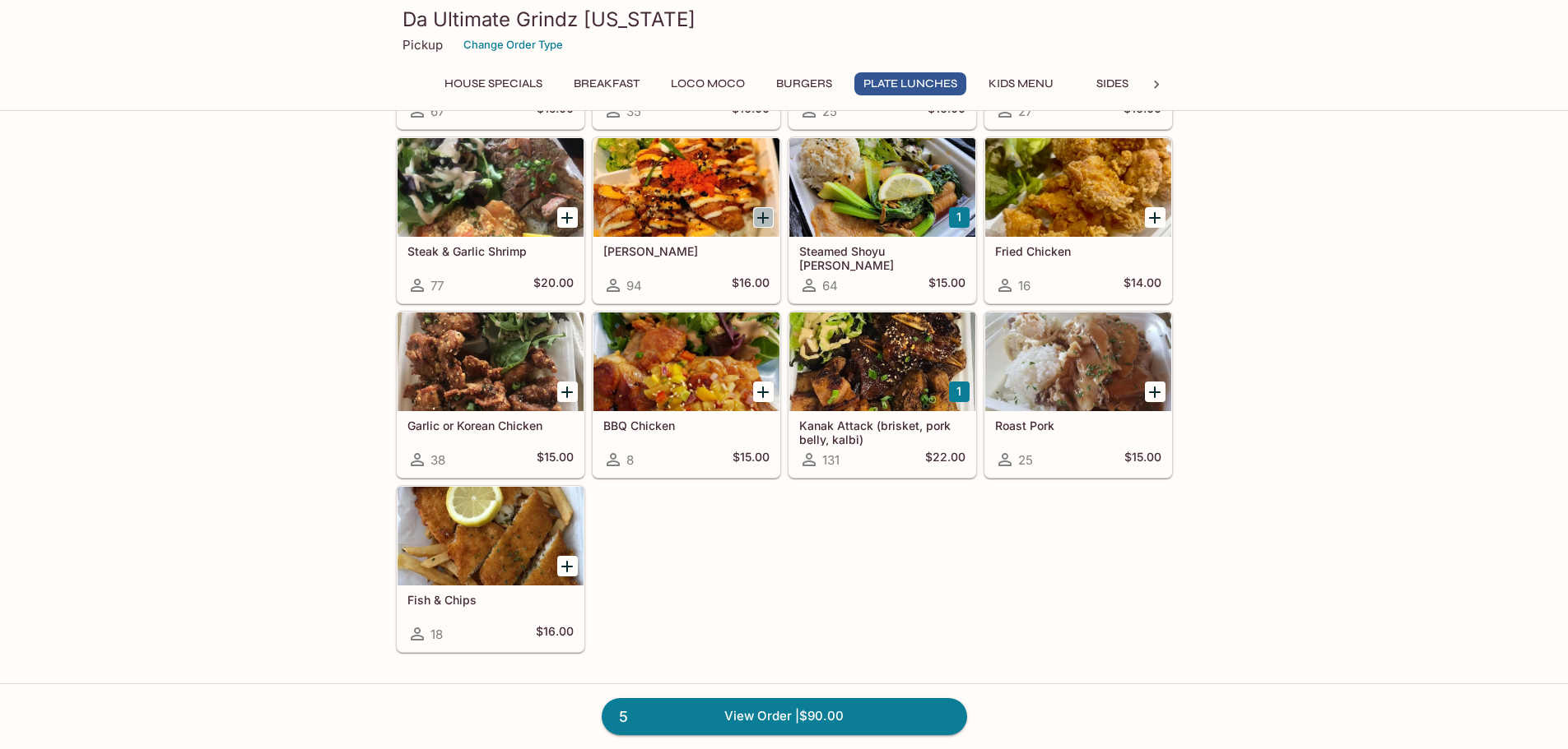
click at [758, 217] on icon "Add Ahi Katsu" at bounding box center [763, 218] width 12 height 12
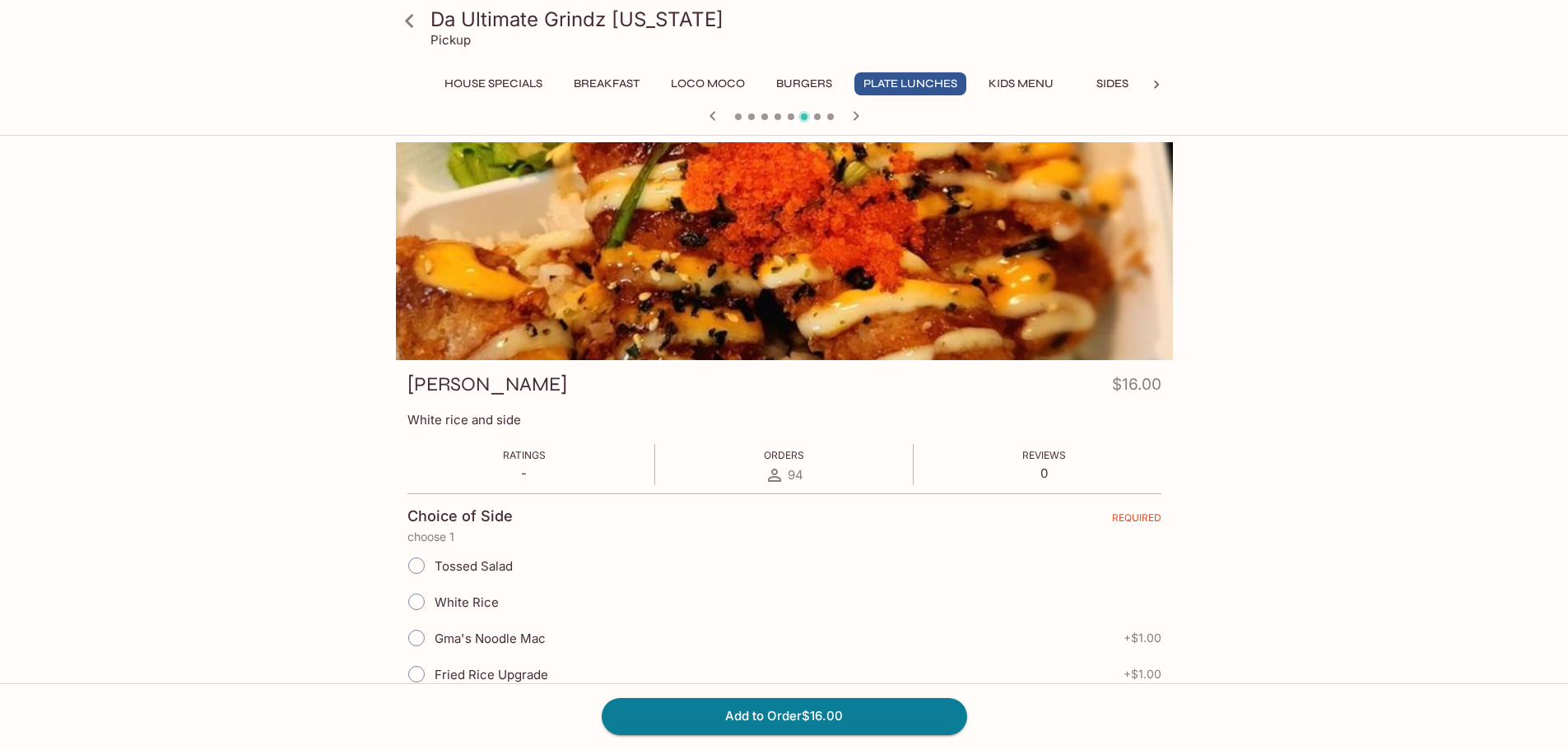
click at [417, 604] on input "White Rice" at bounding box center [416, 602] width 35 height 35
radio input "true"
click at [748, 715] on button "Add to Order $16.00" at bounding box center [784, 716] width 366 height 37
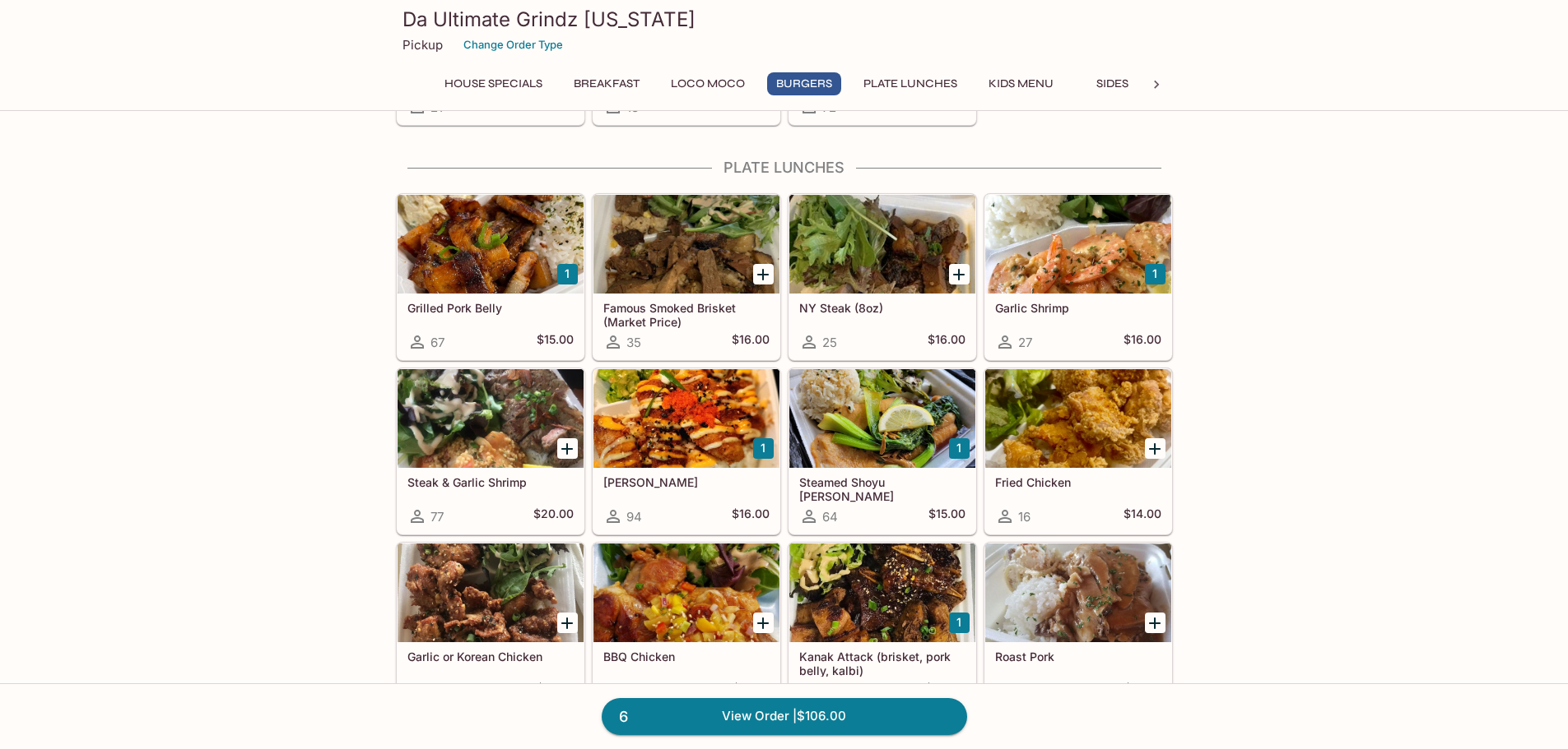
scroll to position [1069, 0]
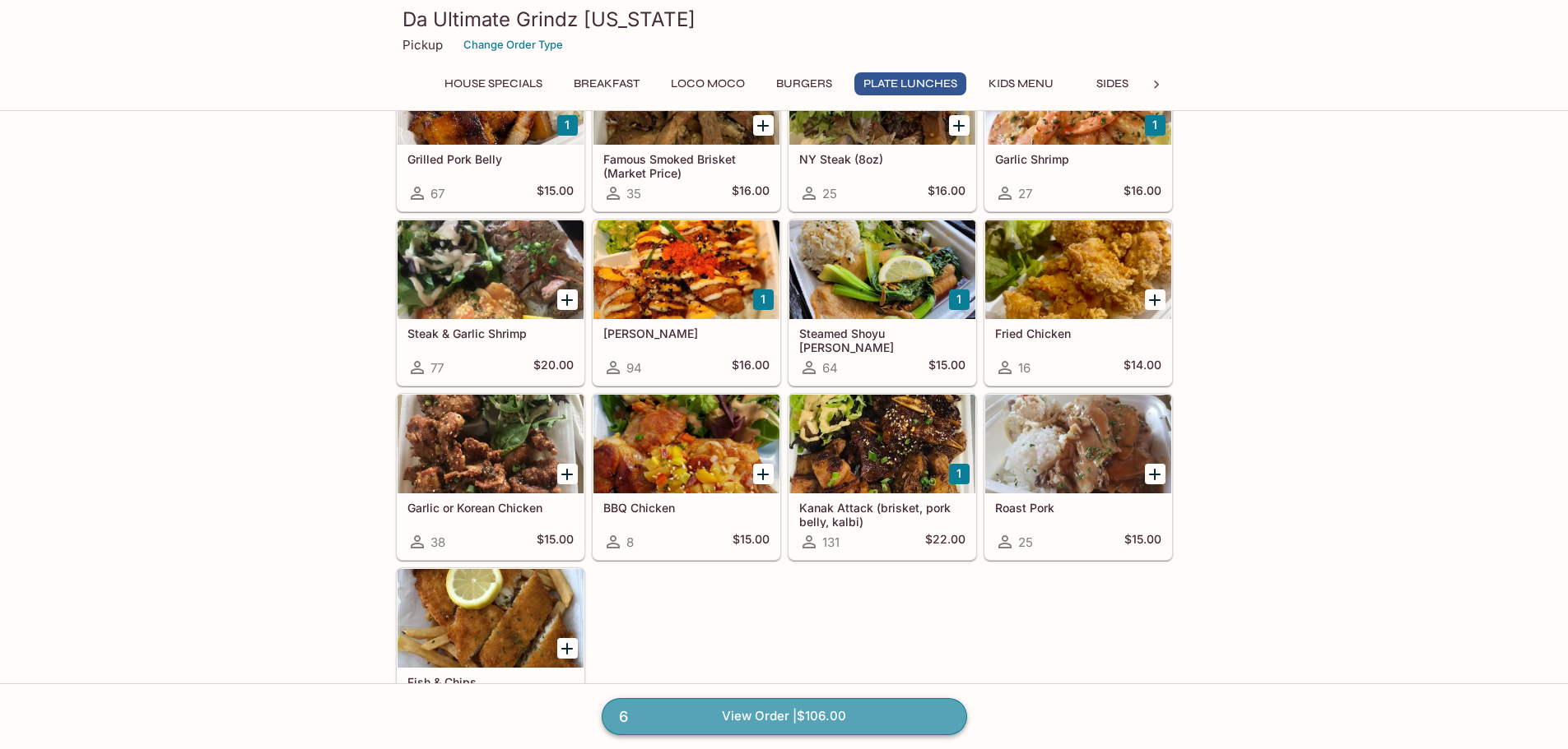
click at [797, 711] on link "6 View Order | $106.00" at bounding box center [784, 716] width 366 height 37
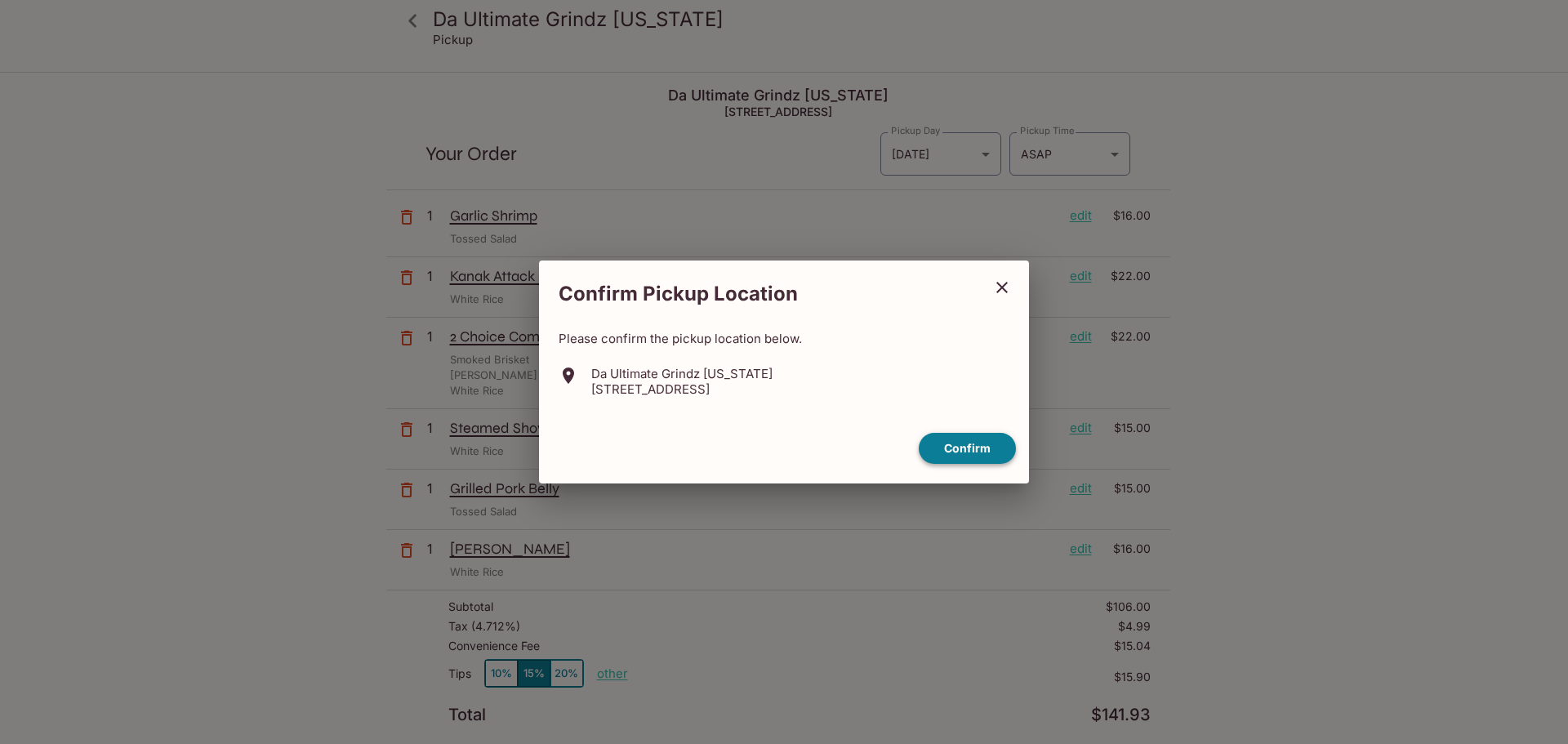
click at [976, 446] on button "Confirm" at bounding box center [967, 449] width 97 height 31
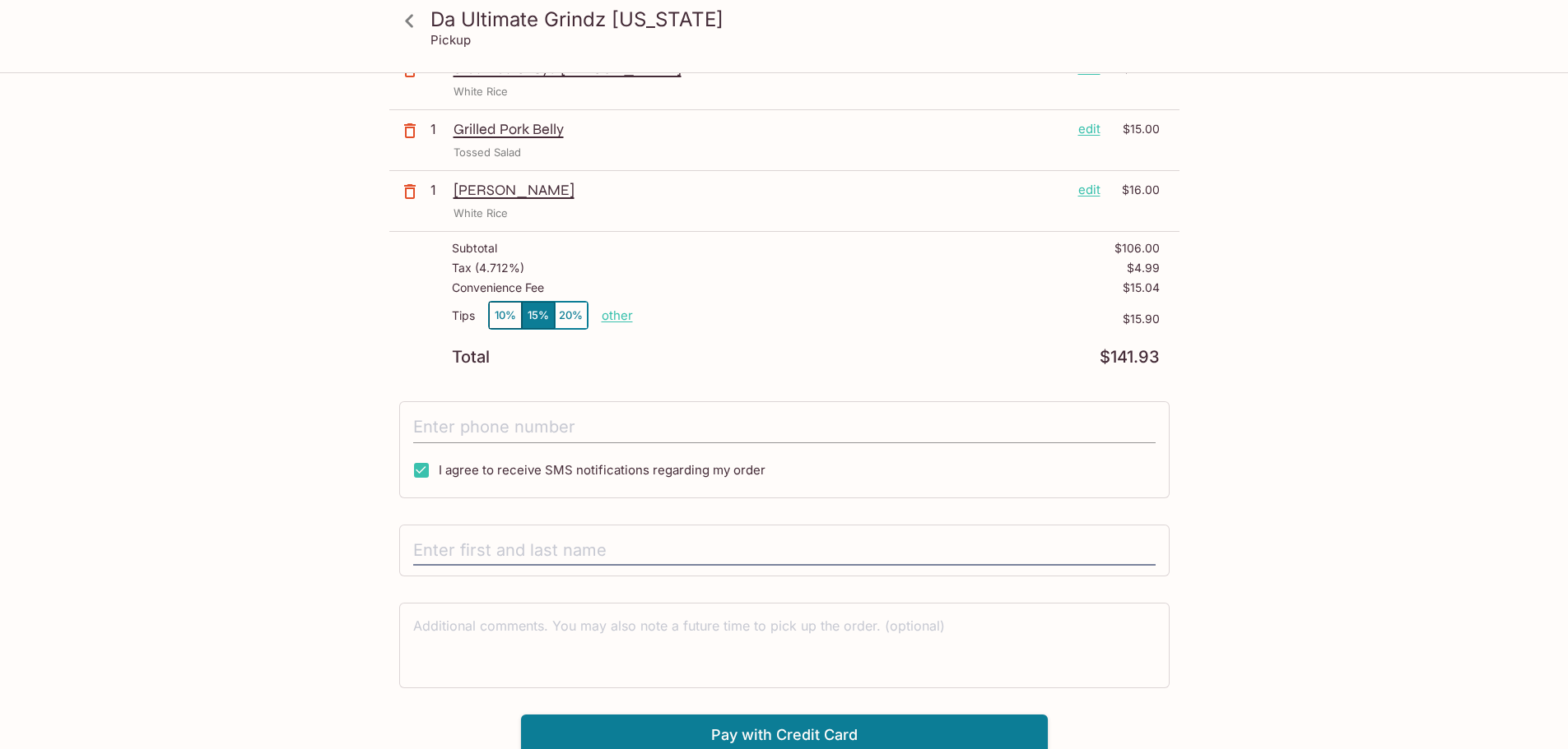
scroll to position [370, 0]
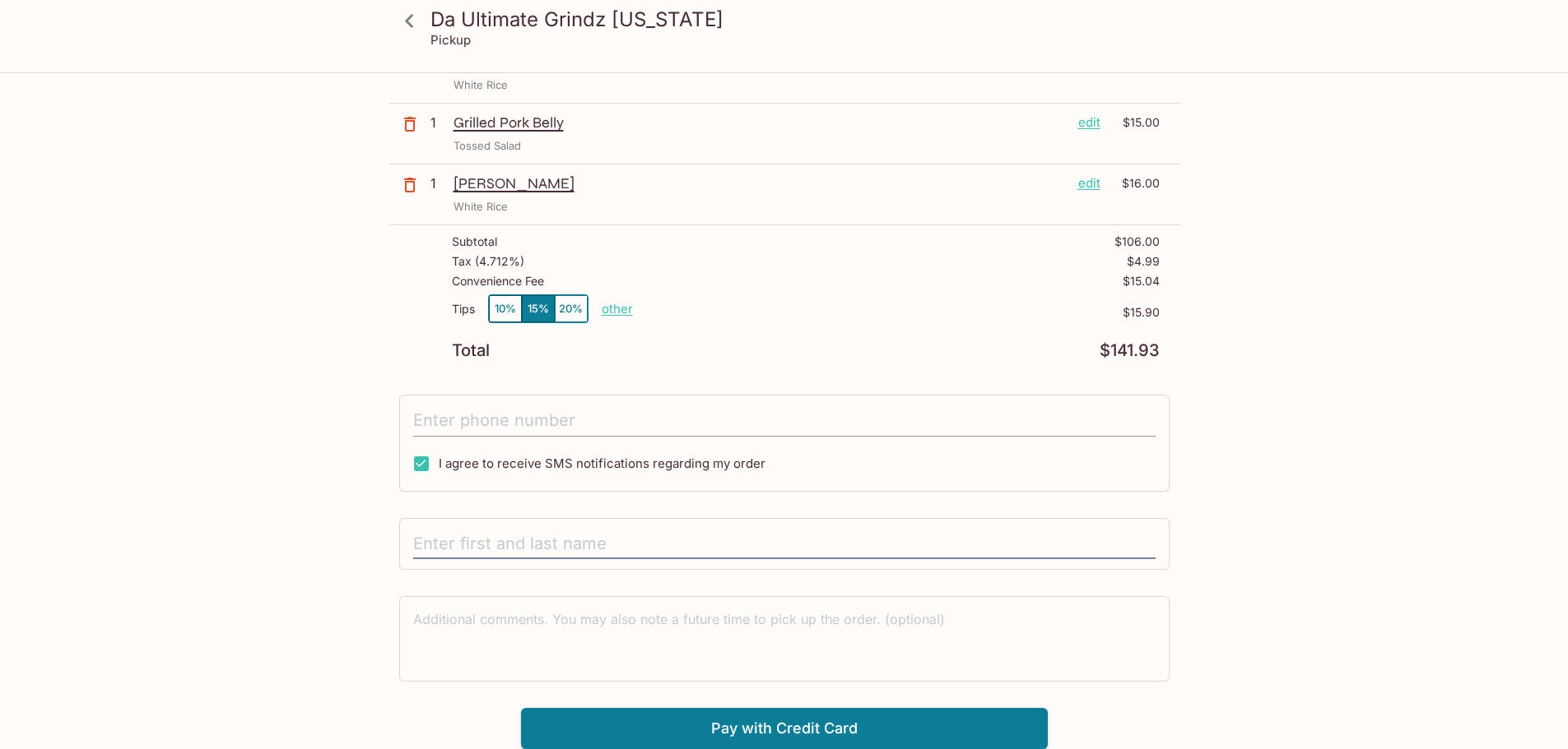
click at [491, 413] on input "tel" at bounding box center [784, 421] width 742 height 32
type input "[PHONE_NUMBER]"
click at [523, 541] on input "text" at bounding box center [784, 544] width 742 height 32
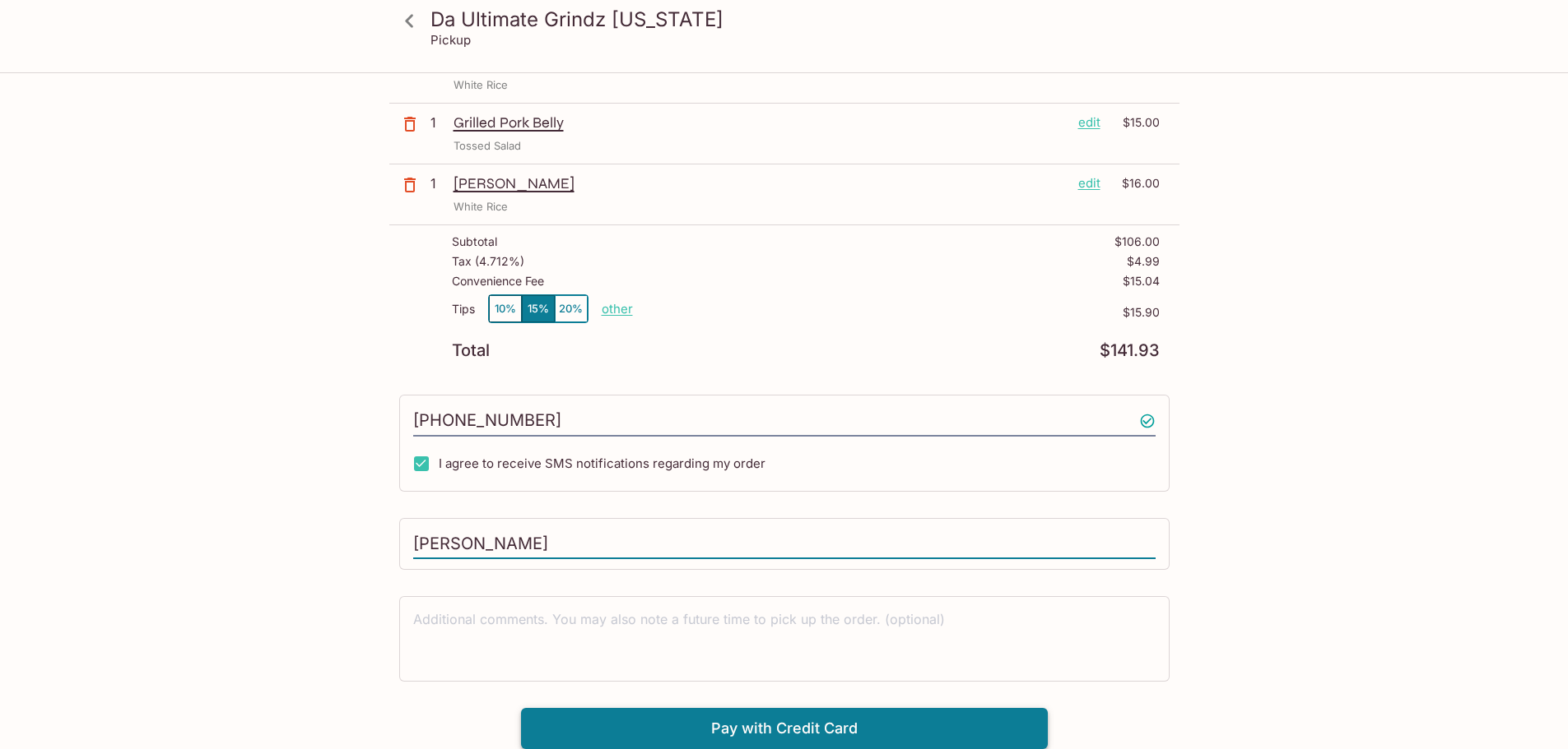
type input "[PERSON_NAME]"
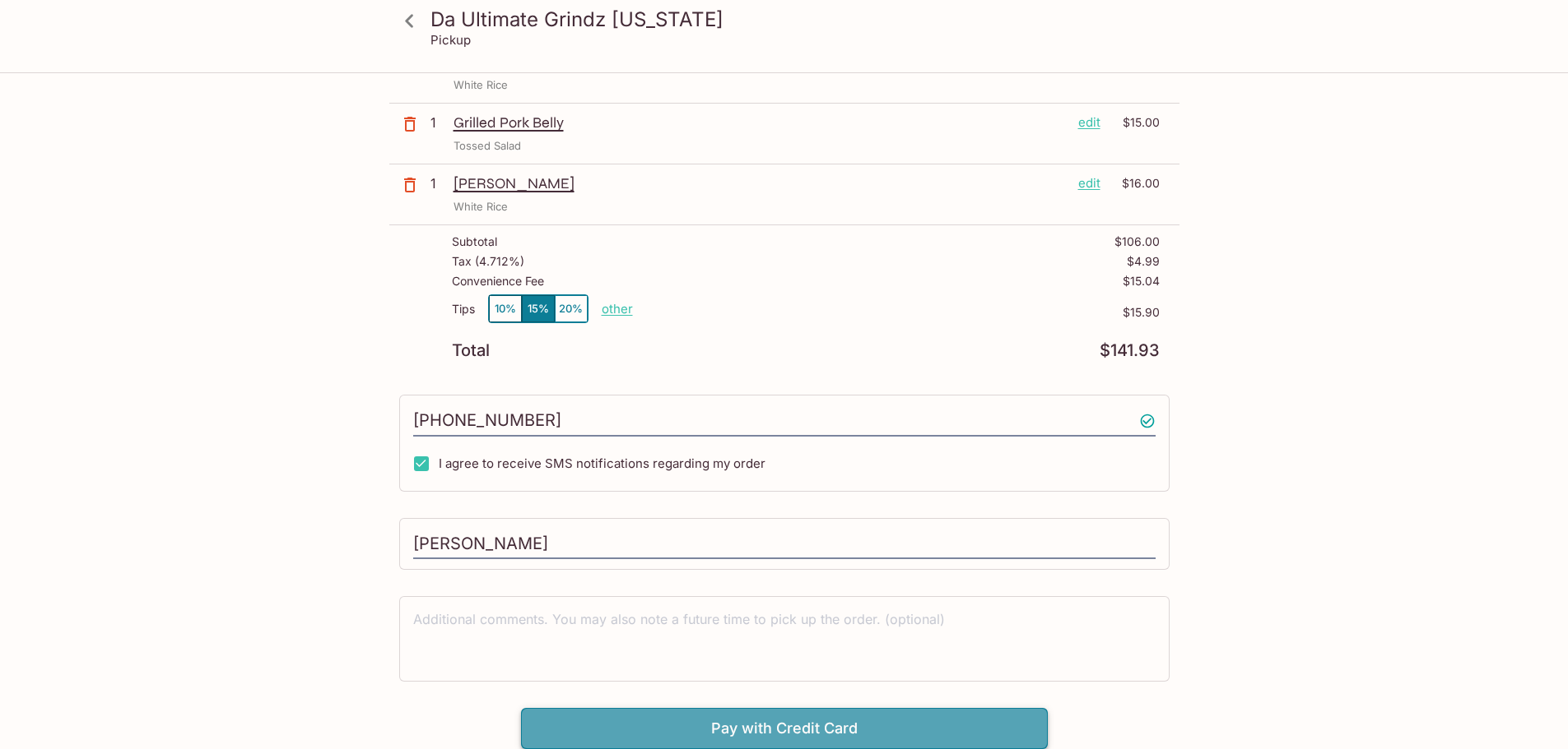
click at [801, 735] on button "Pay with Credit Card" at bounding box center [784, 729] width 527 height 42
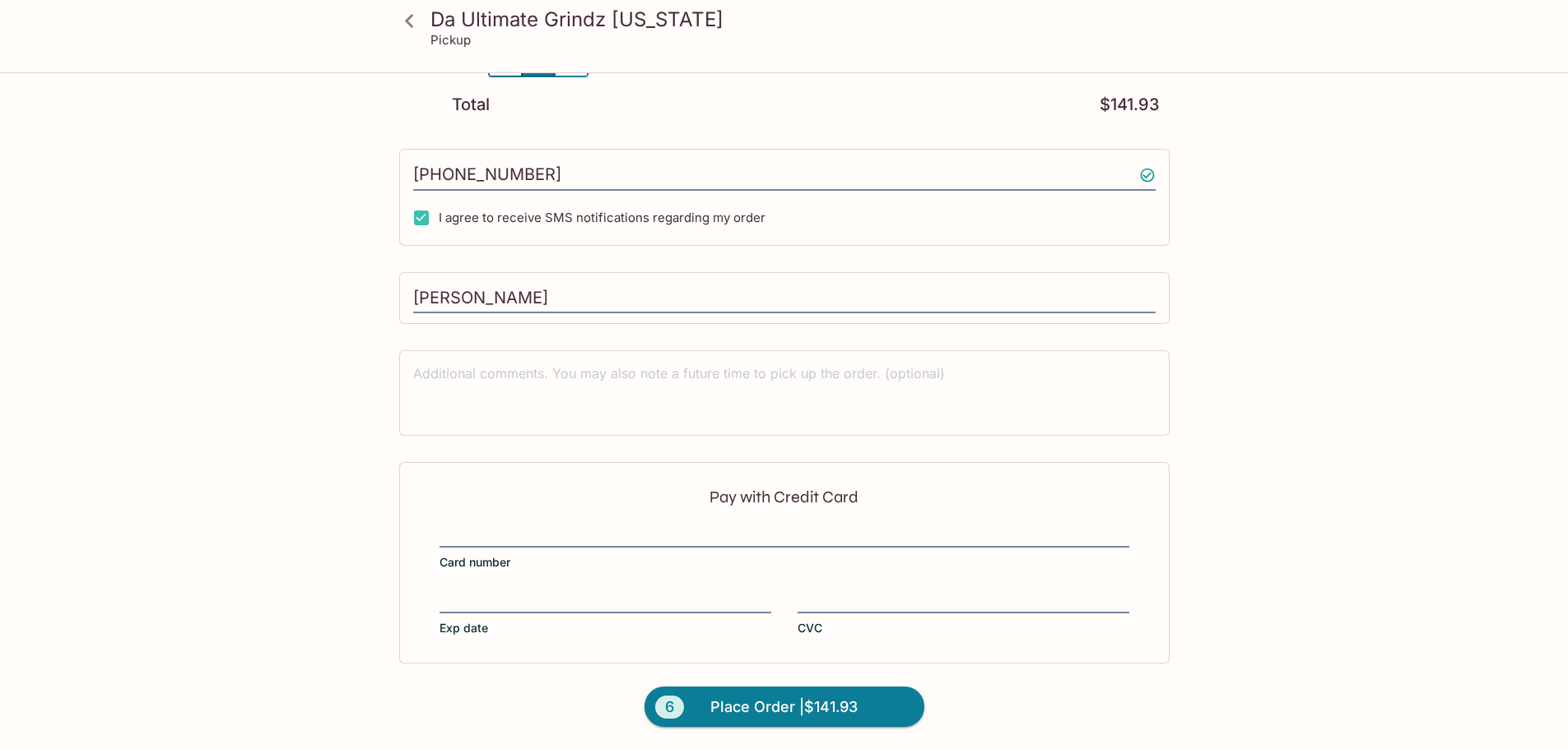
scroll to position [616, 0]
click at [780, 701] on span "Place Order | $141.93" at bounding box center [783, 707] width 147 height 27
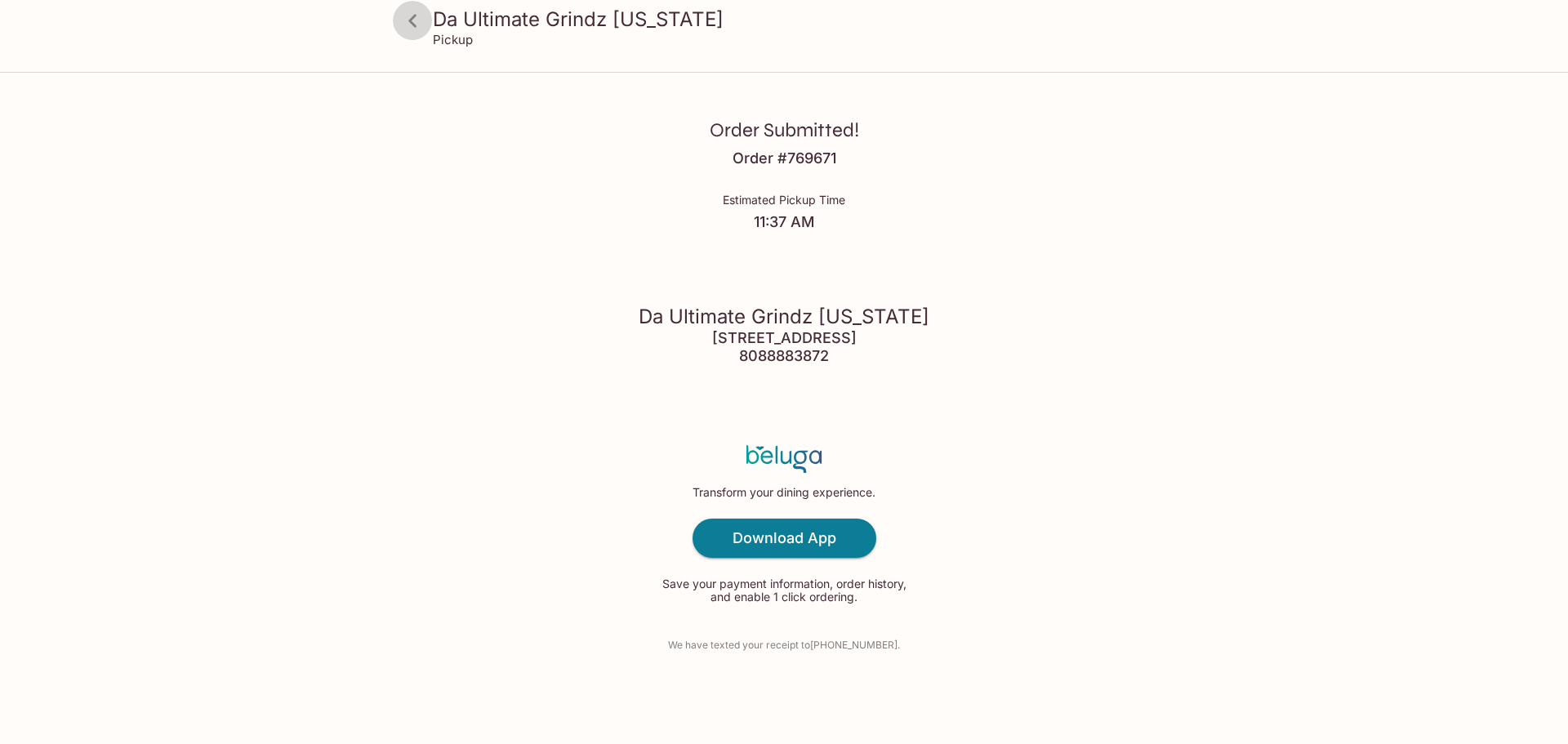
click at [409, 22] on icon at bounding box center [412, 21] width 28 height 28
